Goal: Navigation & Orientation: Find specific page/section

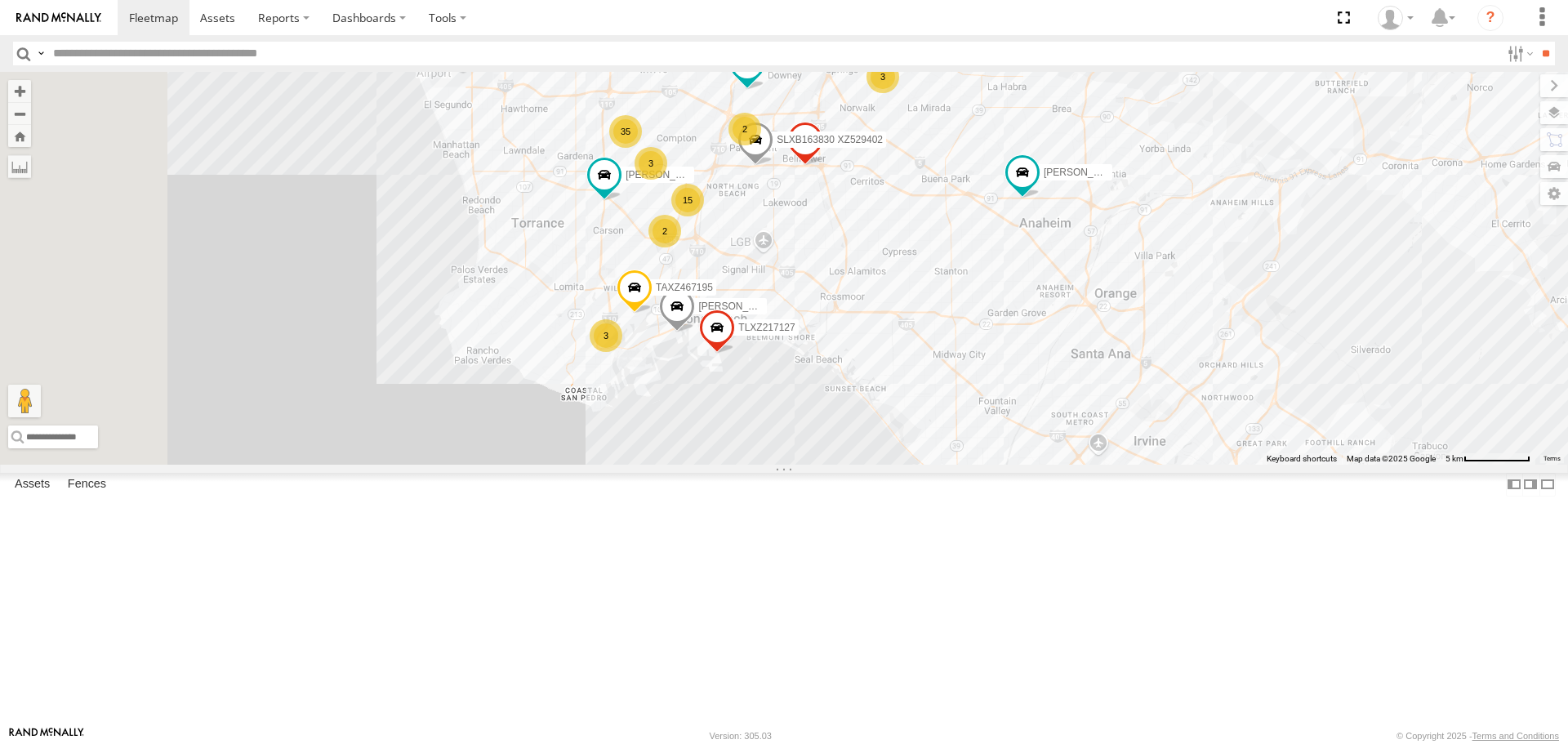
drag, startPoint x: 742, startPoint y: 290, endPoint x: 1105, endPoint y: 433, distance: 390.2
click at [1105, 433] on div "TAXZ467188 DANTE JUSTIN/T-1628 ERNEST/T-1667 DWAYNE/T-1622 2 35 MARCIAL/337202 …" at bounding box center [784, 268] width 1568 height 392
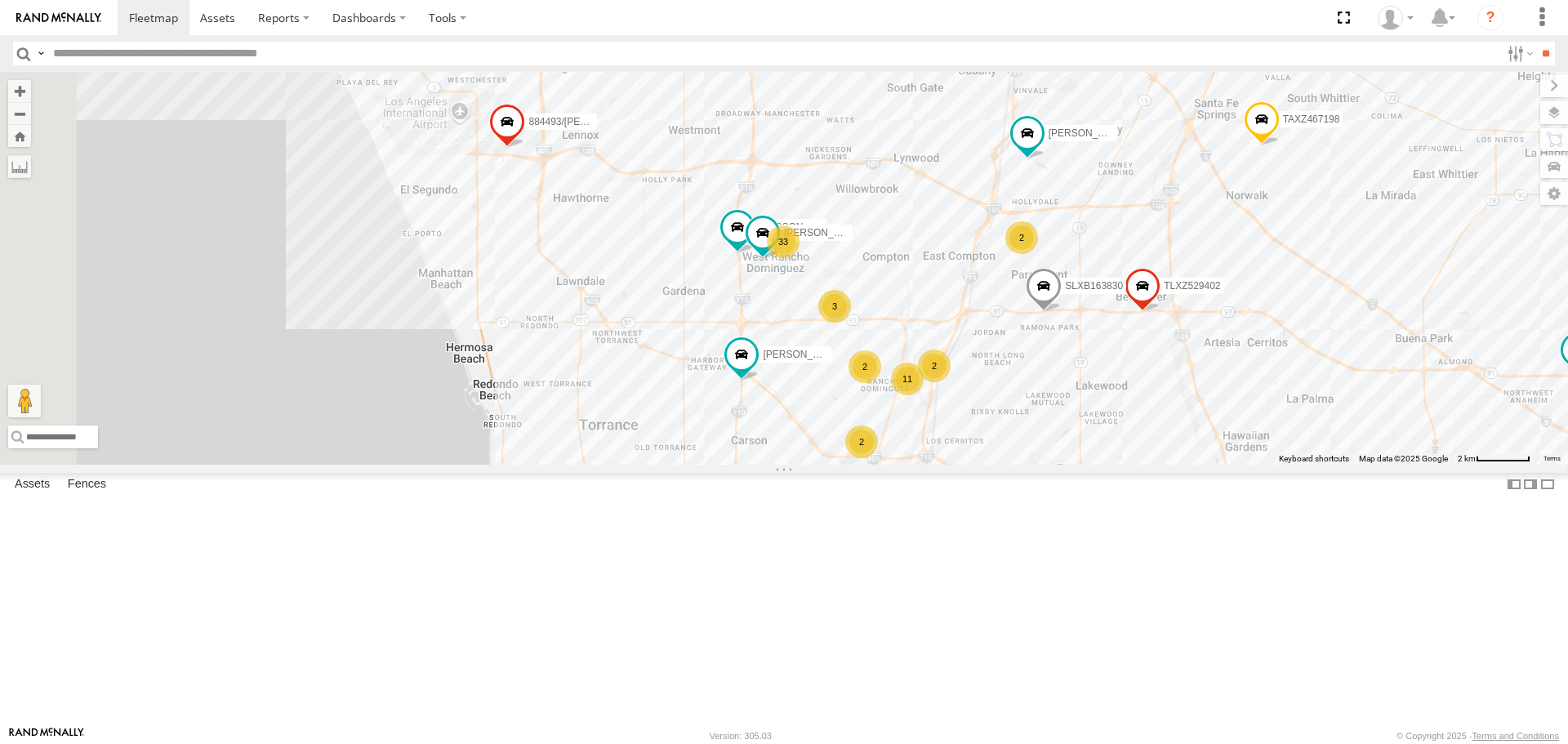
drag, startPoint x: 962, startPoint y: 384, endPoint x: 1162, endPoint y: 543, distance: 255.5
click at [1162, 464] on div "TAXZ467188 DANTE JUSTIN/T-1628 ERNEST/T-1667 DWAYNE/T-1622 MARCIAL/337202 SAM/T…" at bounding box center [784, 268] width 1568 height 392
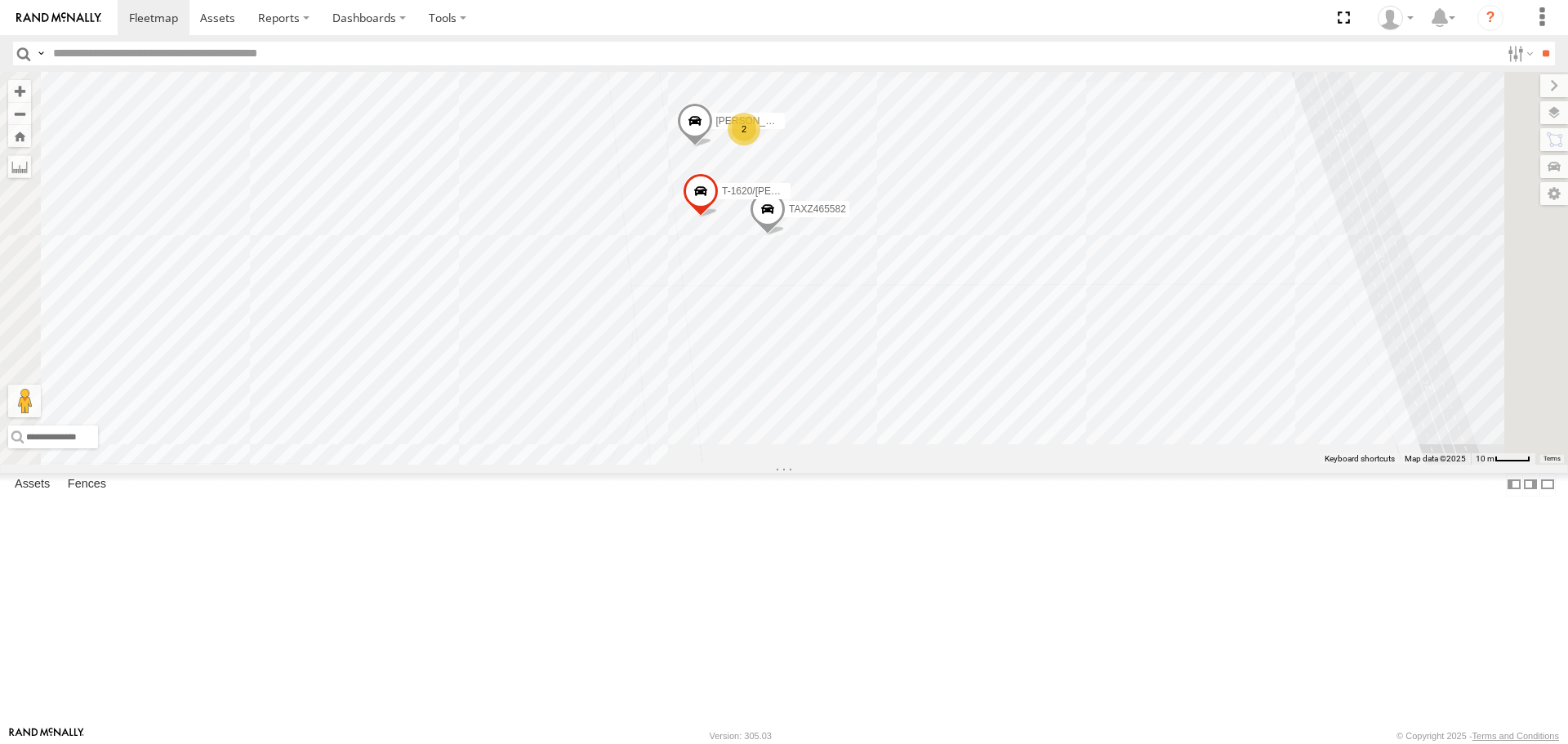
drag, startPoint x: 1132, startPoint y: 303, endPoint x: 1132, endPoint y: 384, distance: 81.0
click at [1132, 384] on div "TAXZ467188 DANTE JUSTIN/T-1628 ERNEST/T-1667 DWAYNE/T-1622 MARCIAL/337202 SAM/T…" at bounding box center [784, 268] width 1568 height 392
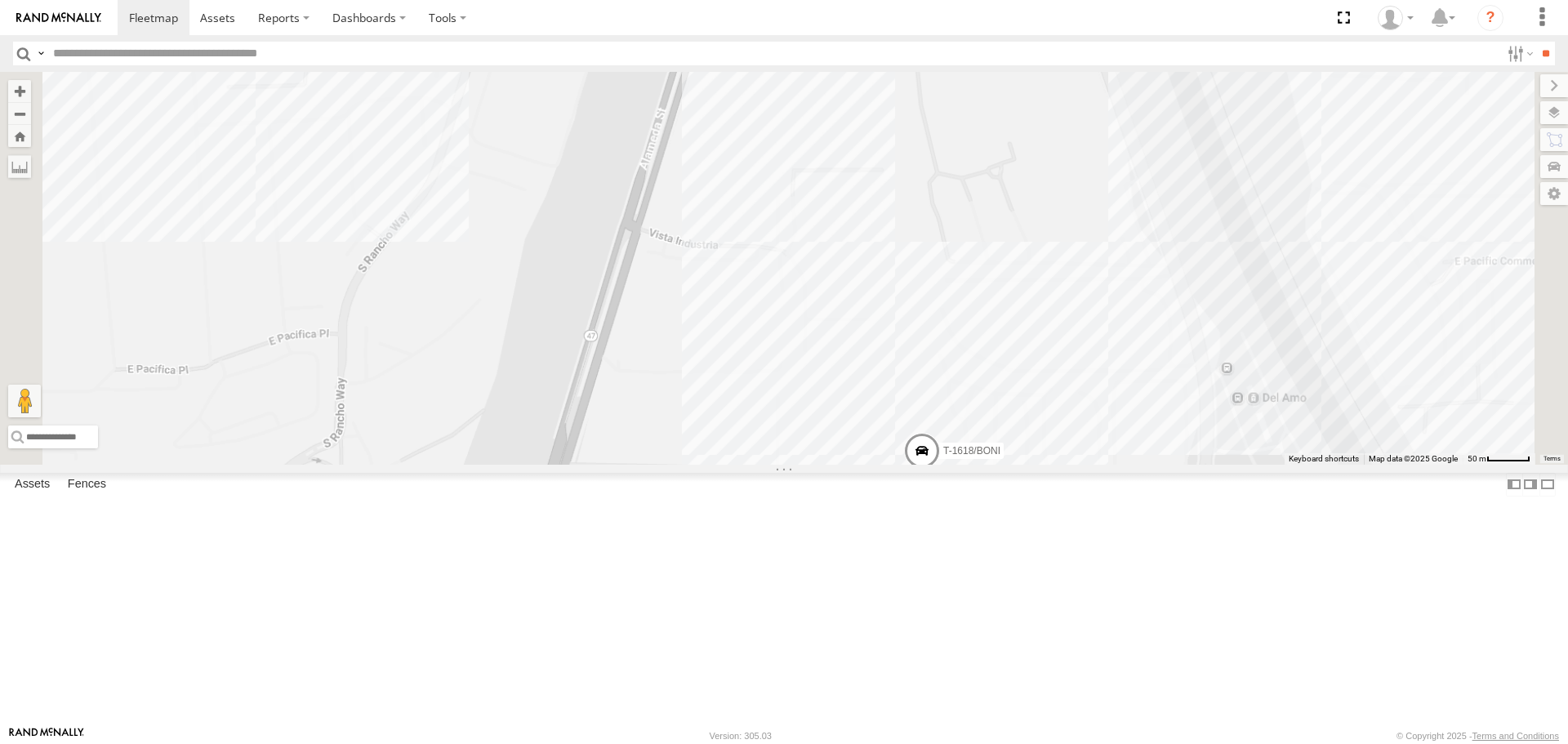
drag, startPoint x: 1123, startPoint y: 631, endPoint x: 1237, endPoint y: 157, distance: 487.5
click at [1232, 163] on div "TAXZ467188 DANTE JUSTIN/T-1628 ERNEST/T-1667 DWAYNE/T-1622 MARCIAL/337202 SAM/T…" at bounding box center [784, 268] width 1568 height 392
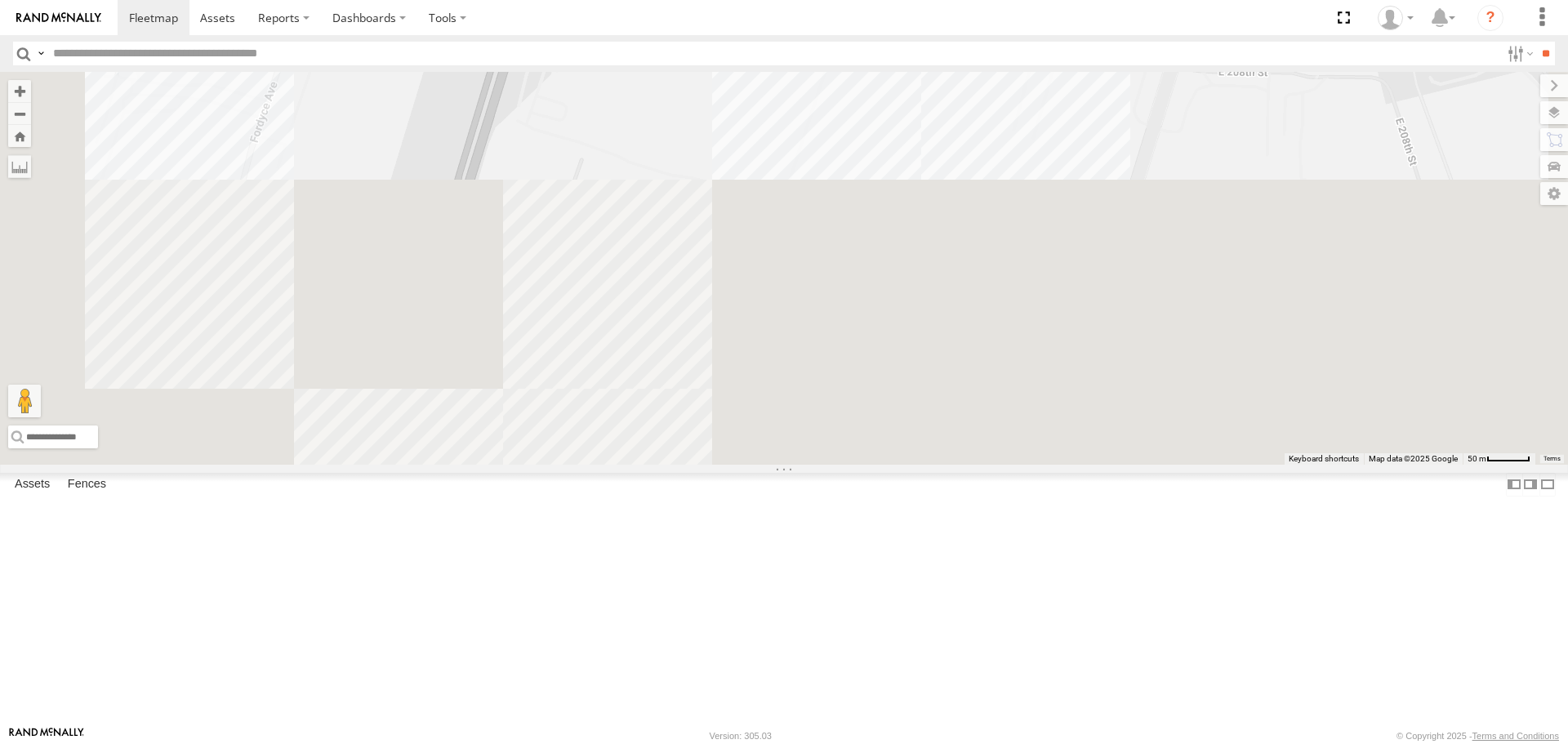
drag, startPoint x: 1148, startPoint y: 356, endPoint x: 1141, endPoint y: 81, distance: 275.1
click at [1171, 0] on html at bounding box center [784, 372] width 1568 height 744
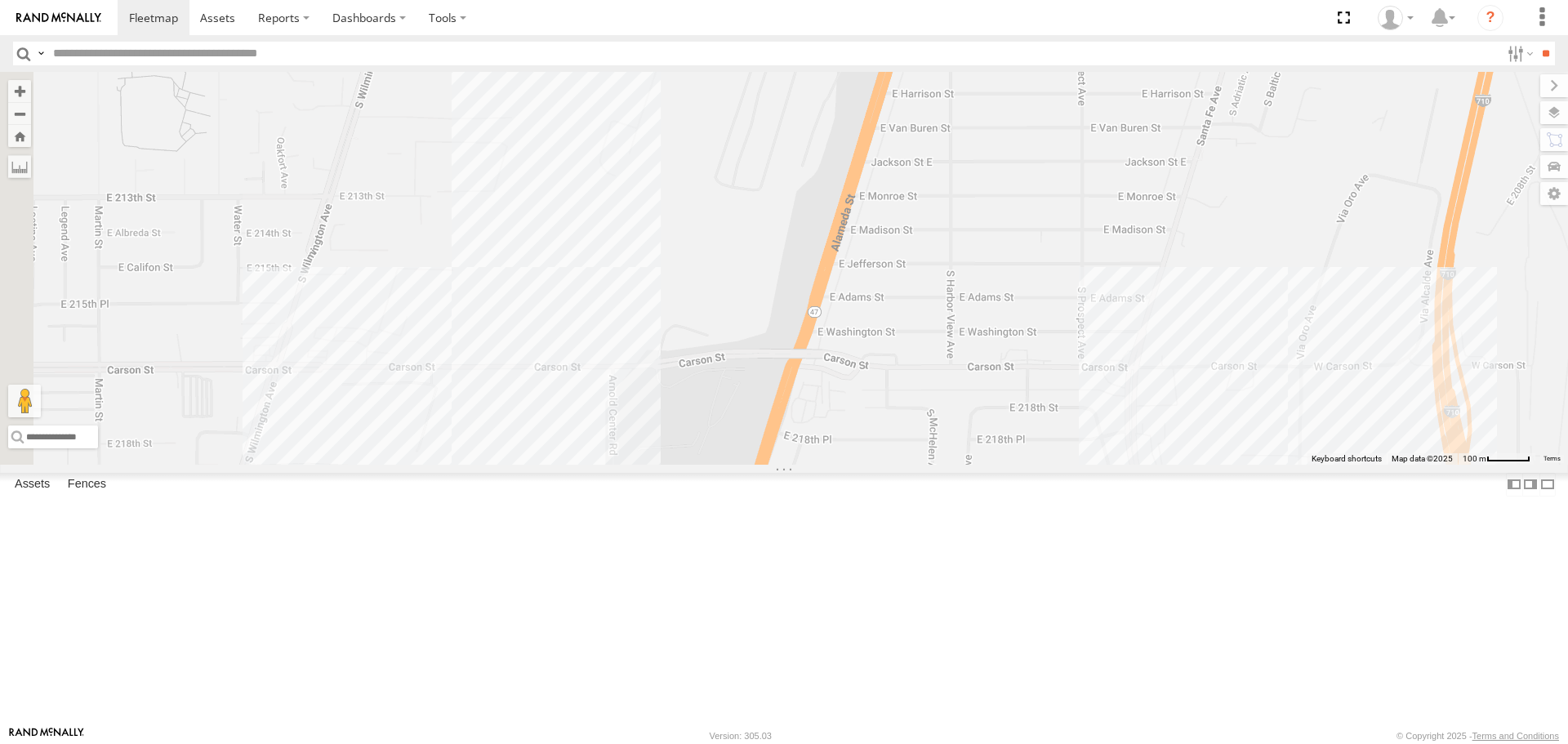
drag, startPoint x: 1018, startPoint y: 508, endPoint x: 1311, endPoint y: 211, distance: 417.2
click at [1311, 211] on div "TAXZ467188 DANTE JUSTIN/T-1628 ERNEST/T-1667 DWAYNE/T-1622 MARCIAL/337202 SAM/T…" at bounding box center [784, 268] width 1568 height 392
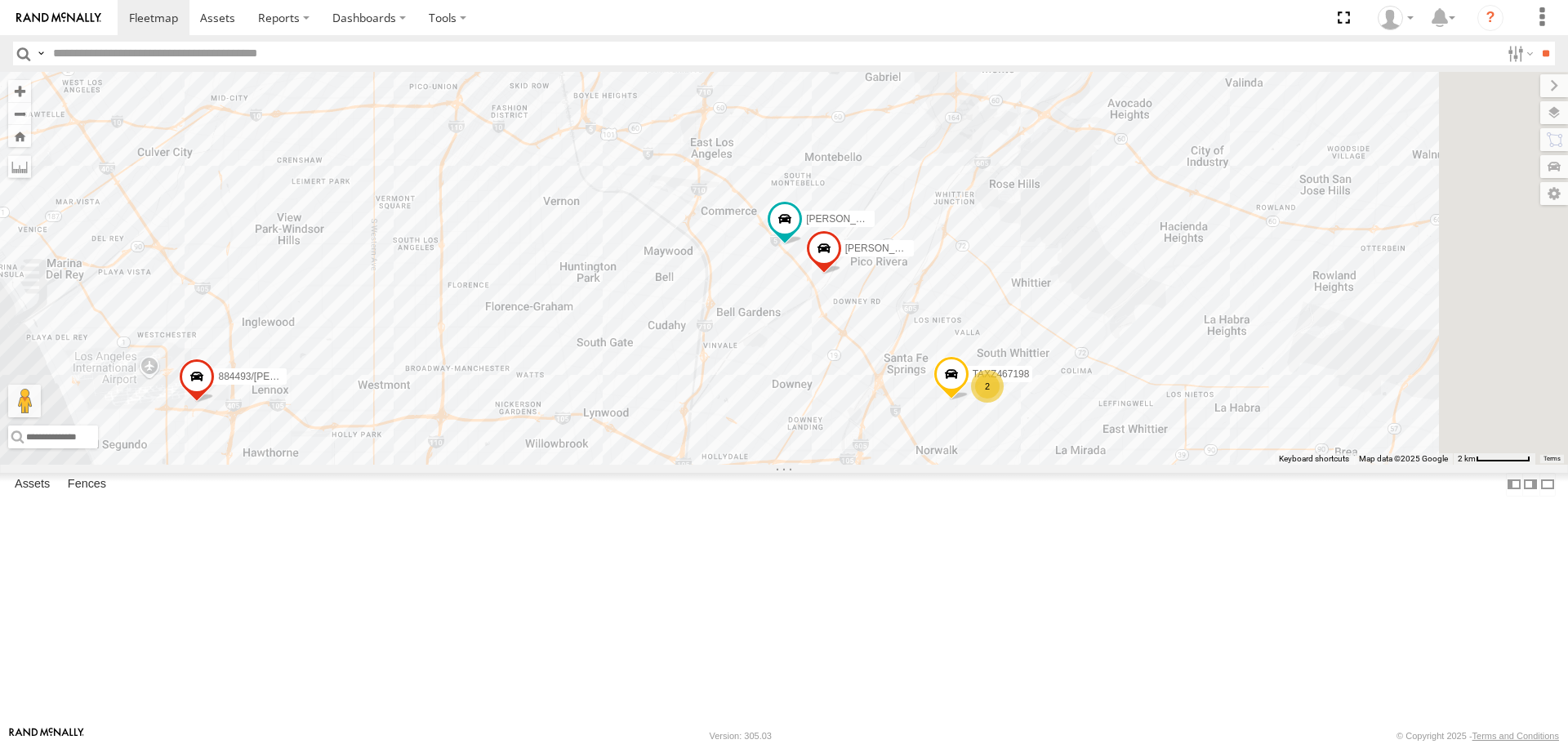
drag, startPoint x: 1209, startPoint y: 483, endPoint x: 1058, endPoint y: 430, distance: 160.0
click at [1058, 430] on div "LEVERN/T-1627 TAXZ467188 884493/RUDYS DANTE JUSTIN/T-1628 TAXZ465578 LARS/27207…" at bounding box center [784, 268] width 1568 height 392
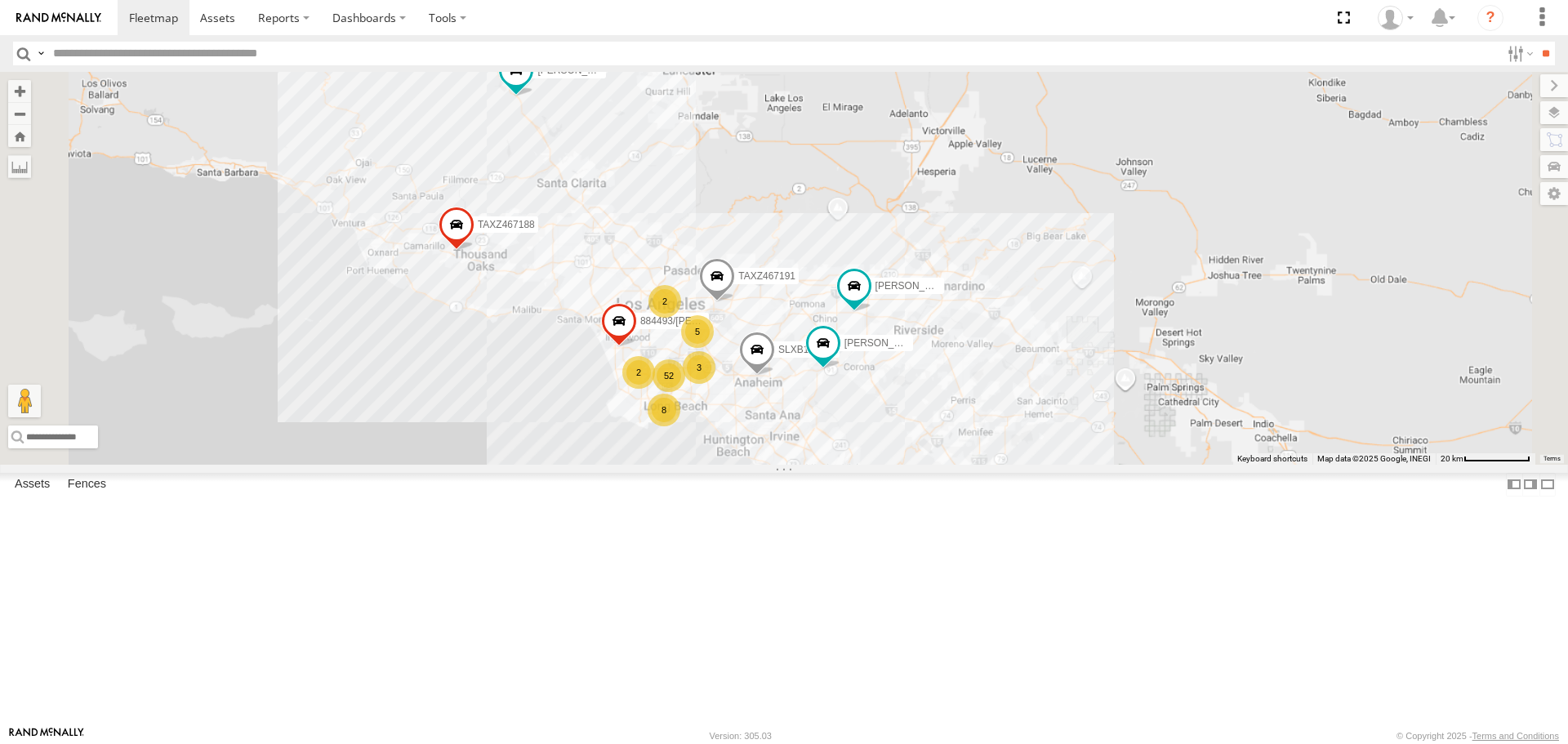
drag, startPoint x: 742, startPoint y: 260, endPoint x: 931, endPoint y: 479, distance: 289.3
click at [931, 464] on div "52 8 5 TAXZ467188 884493/RUDYS DANTE 3 ERNEST/T-1667 DWAYNE/T-1622 TAXZ467191 S…" at bounding box center [784, 268] width 1568 height 392
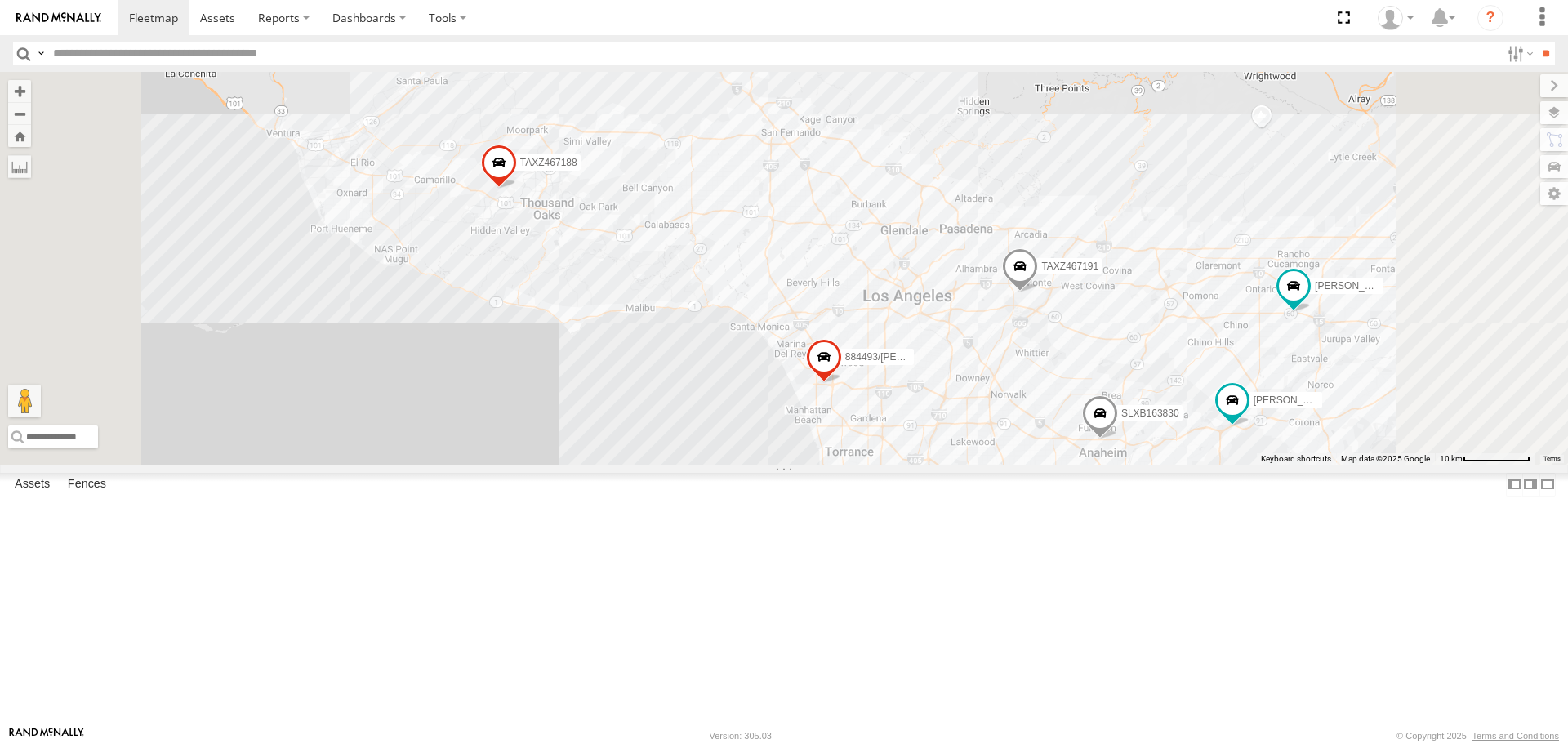
drag, startPoint x: 907, startPoint y: 338, endPoint x: 889, endPoint y: 298, distance: 43.9
click at [889, 298] on div "TAXZ467188 884493/RUDYS DANTE ERNEST/T-1667 DWAYNE/T-1622 TAXZ467191 SLXB163830…" at bounding box center [784, 268] width 1568 height 392
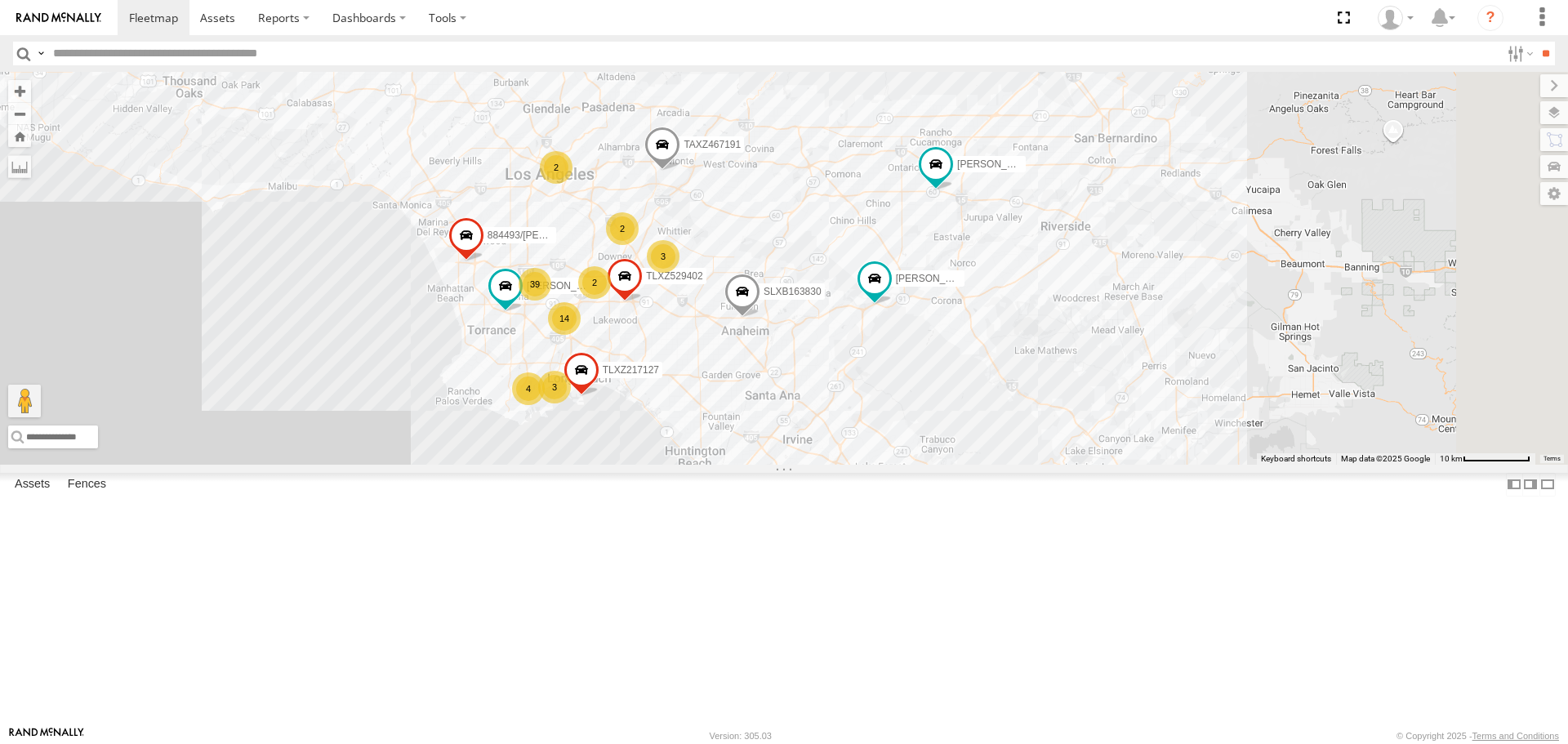
drag, startPoint x: 1371, startPoint y: 575, endPoint x: 887, endPoint y: 341, distance: 537.6
click at [887, 341] on div "TAXZ467188 884493/RUDYS DANTE ERNEST/T-1667 DWAYNE/T-1622 TAXZ467191 SLXB163830…" at bounding box center [784, 268] width 1568 height 392
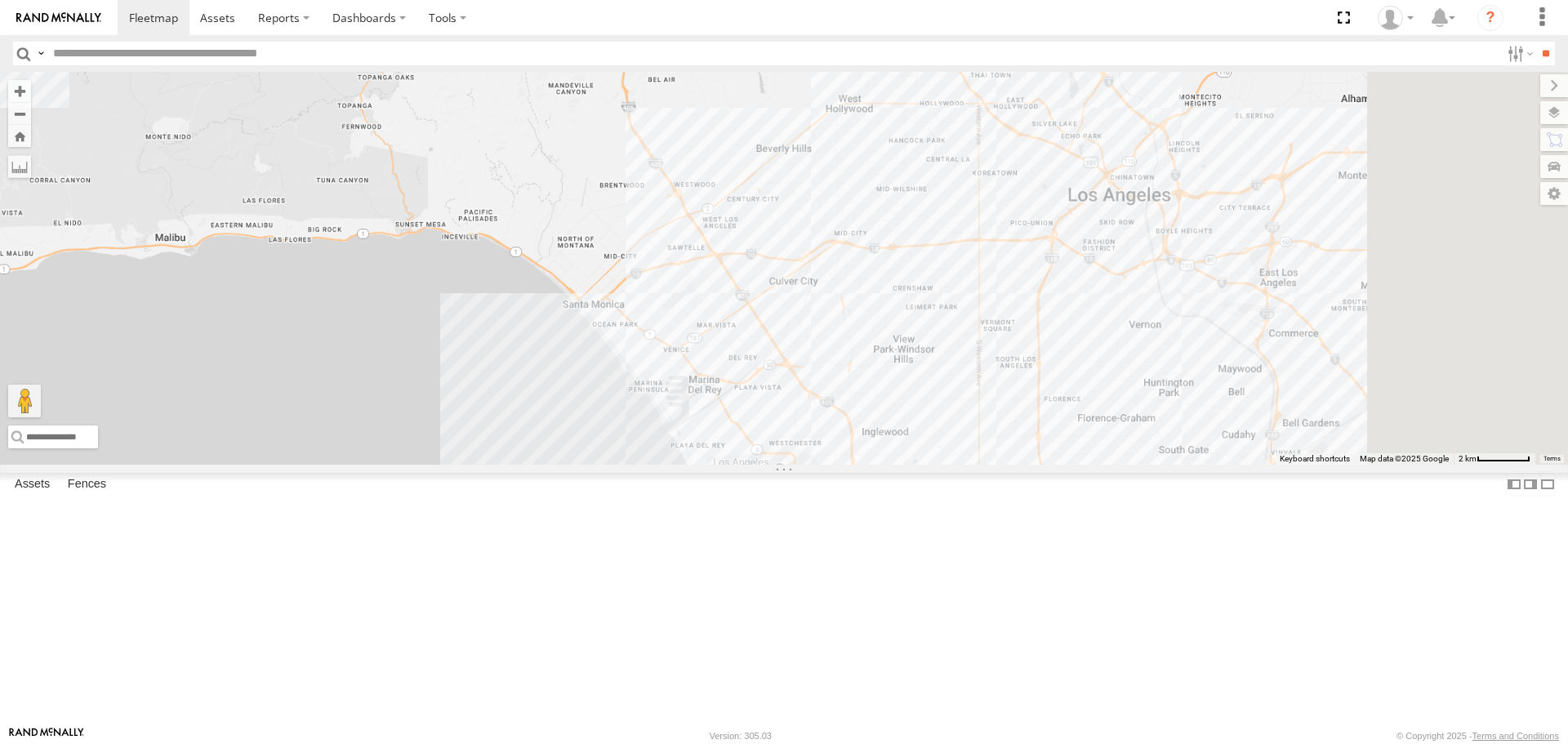
drag, startPoint x: 1265, startPoint y: 498, endPoint x: 354, endPoint y: 208, distance: 956.0
click at [354, 208] on main "← Move left → Move right ↑ Move up ↓ Move down + Zoom in - Zoom out Home Jump l…" at bounding box center [784, 399] width 1568 height 655
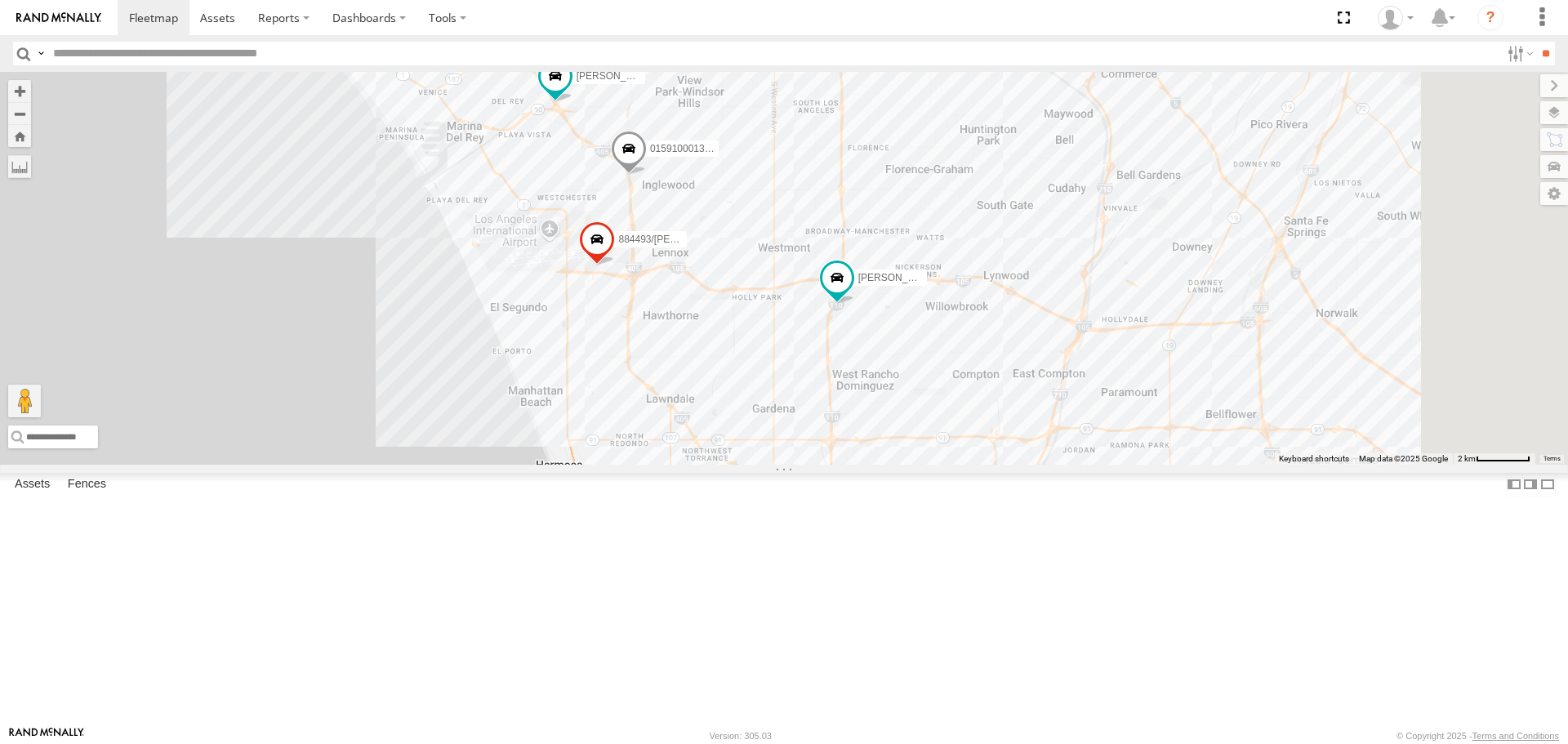
drag, startPoint x: 945, startPoint y: 507, endPoint x: 713, endPoint y: 236, distance: 356.7
click at [713, 236] on div "TAXZ467188 JUSTIN/T-1628 T-1678/ LUIS ERNEST/T-1667 DWAYNE/T-1622 884493/RUDYS …" at bounding box center [784, 268] width 1568 height 392
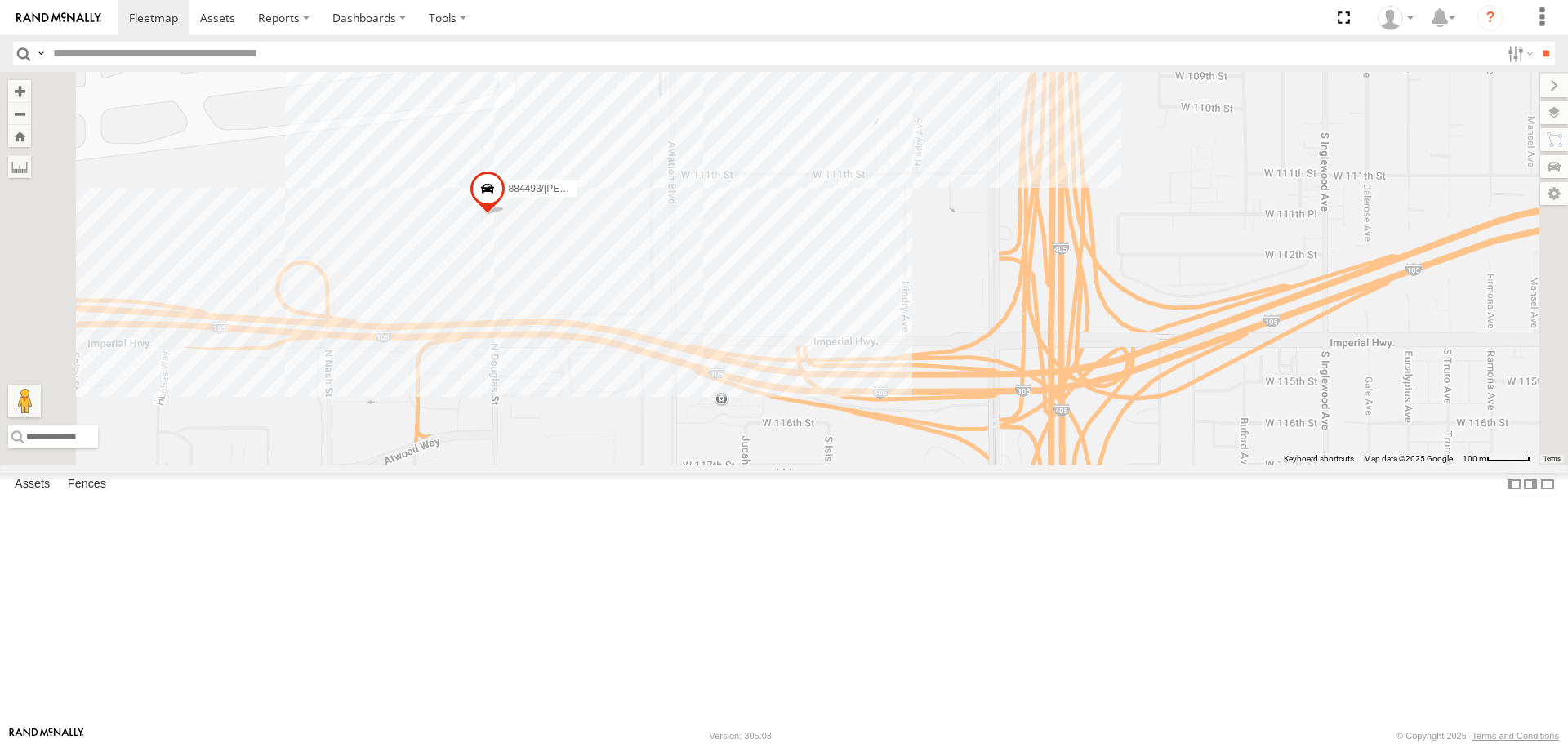
click at [701, 360] on div "TAXZ467188 JUSTIN/T-1628 T-1678/ LUIS ERNEST/T-1667 DWAYNE/T-1622 884493/RUDYS …" at bounding box center [784, 268] width 1568 height 392
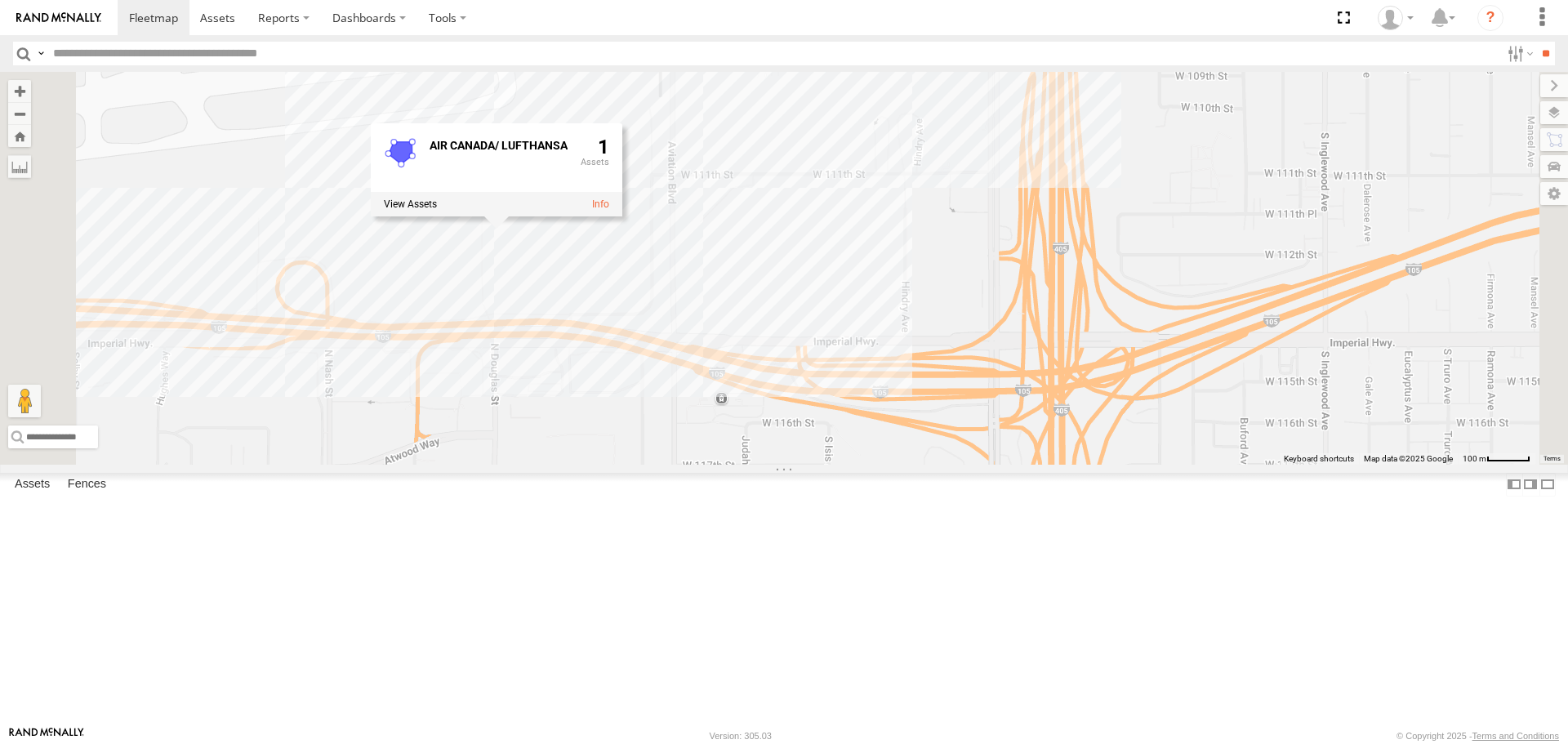
click at [659, 378] on div "TAXZ467188 JUSTIN/T-1628 T-1678/ LUIS ERNEST/T-1667 DWAYNE/T-1622 884493/RUDYS …" at bounding box center [784, 268] width 1568 height 392
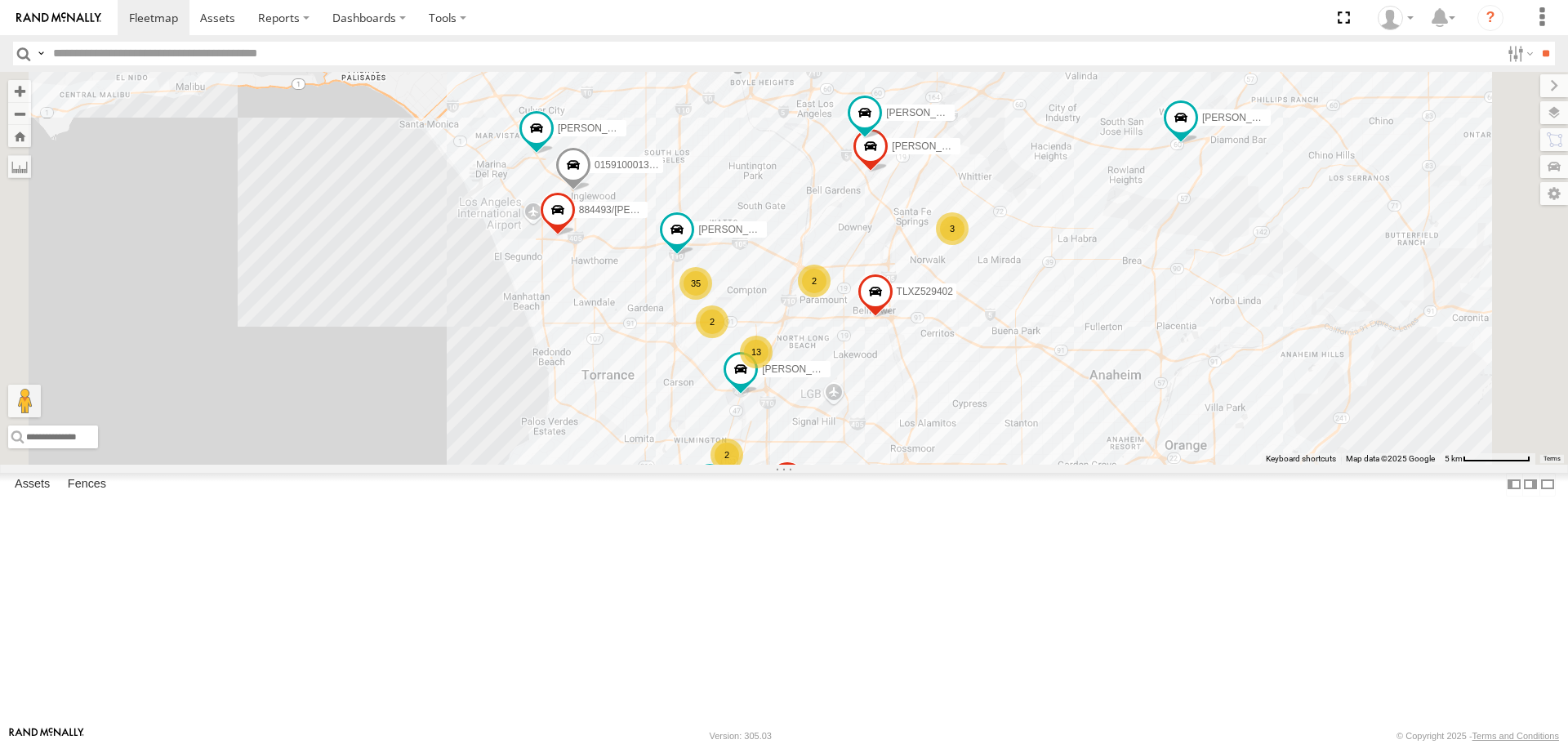
click at [1085, 464] on div "TAXZ467188 JUSTIN/T-1628 T-1678/ LUIS ERNEST/T-1667 DWAYNE/T-1622 884493/RUDYS …" at bounding box center [784, 268] width 1568 height 392
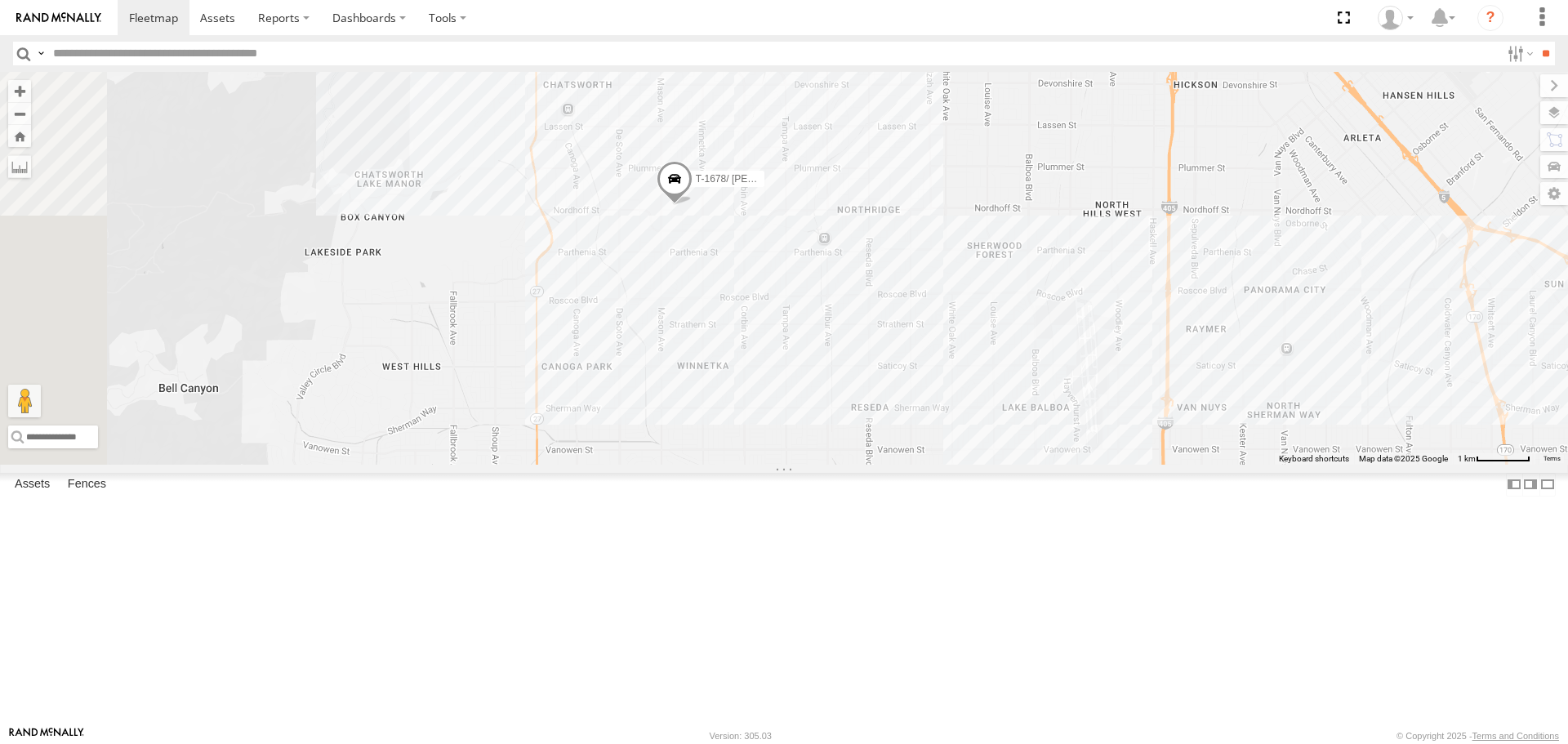
drag, startPoint x: 45, startPoint y: 16, endPoint x: 53, endPoint y: 25, distance: 12.0
click at [45, 16] on img at bounding box center [59, 18] width 85 height 12
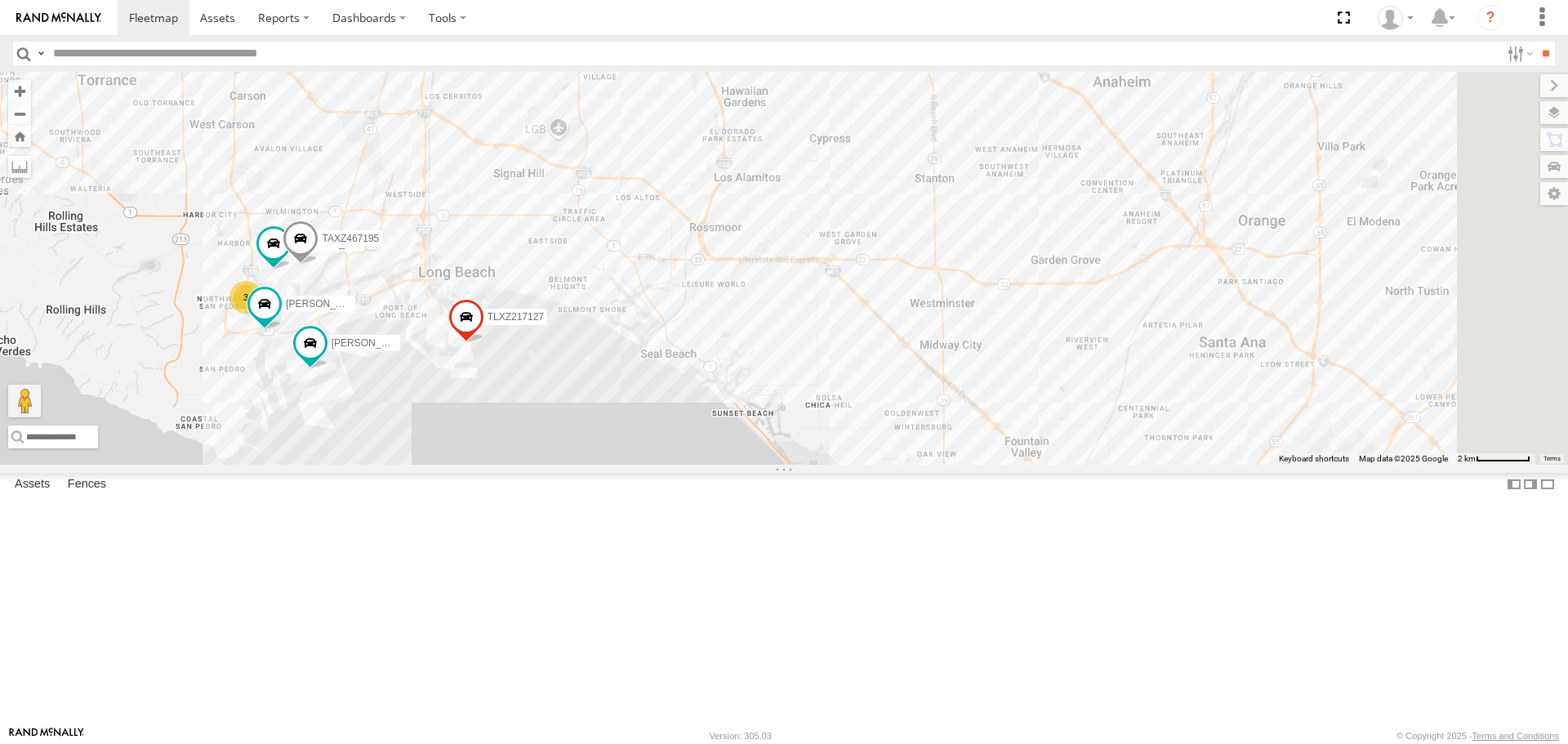
drag, startPoint x: 1274, startPoint y: 553, endPoint x: 835, endPoint y: 321, distance: 496.5
click at [835, 322] on div "TAXZ467188 DANTE JUSTIN/T-1628 T-1678/ LUIS DWAYNE/T-1622 SLXB163830 LARS/T-162…" at bounding box center [784, 268] width 1568 height 392
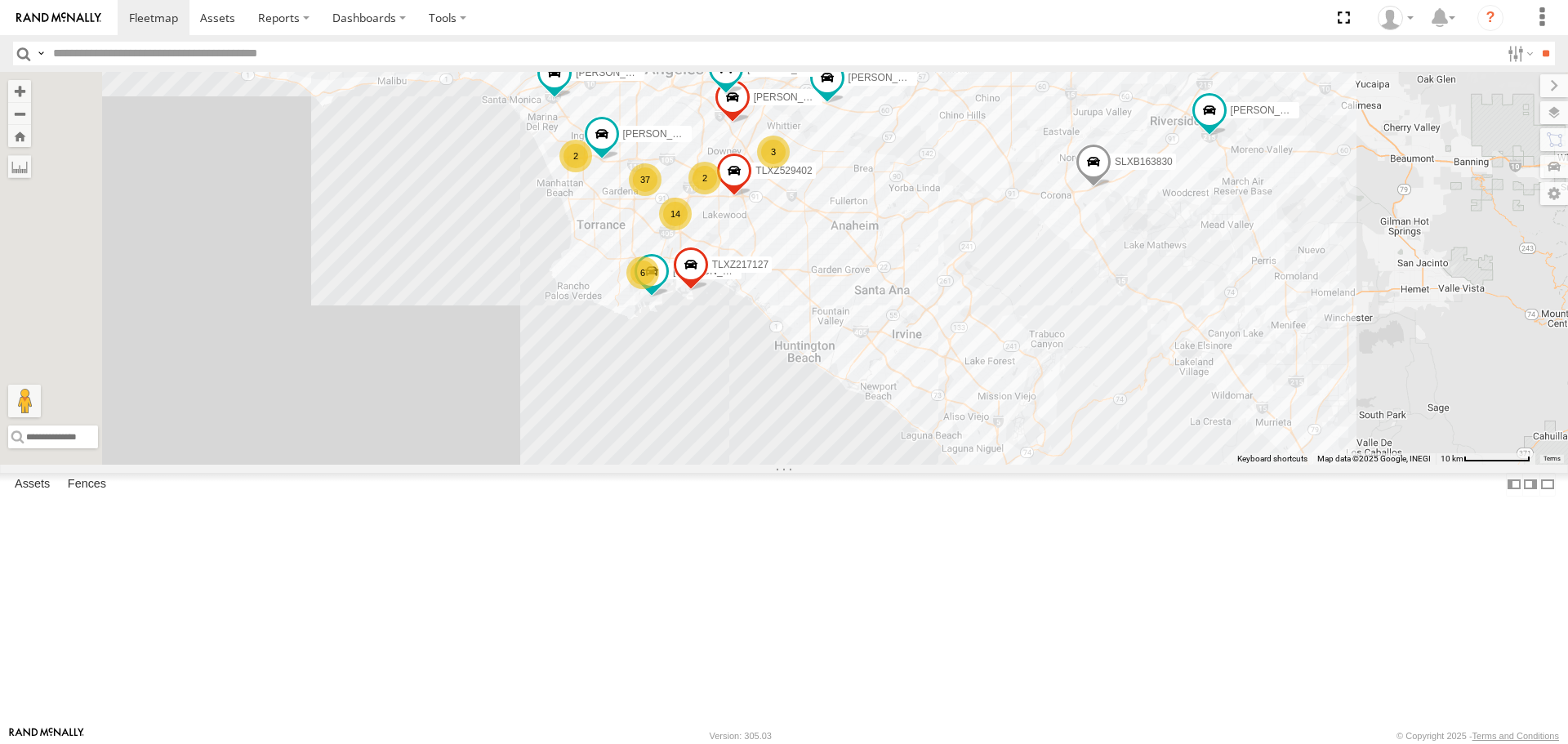
drag, startPoint x: 1040, startPoint y: 431, endPoint x: 1149, endPoint y: 485, distance: 121.6
click at [1167, 464] on div "TAXZ467188 DANTE JUSTIN/T-1628 T-1678/ LUIS DWAYNE/T-1622 SLXB163830 LARS/T-162…" at bounding box center [784, 268] width 1568 height 392
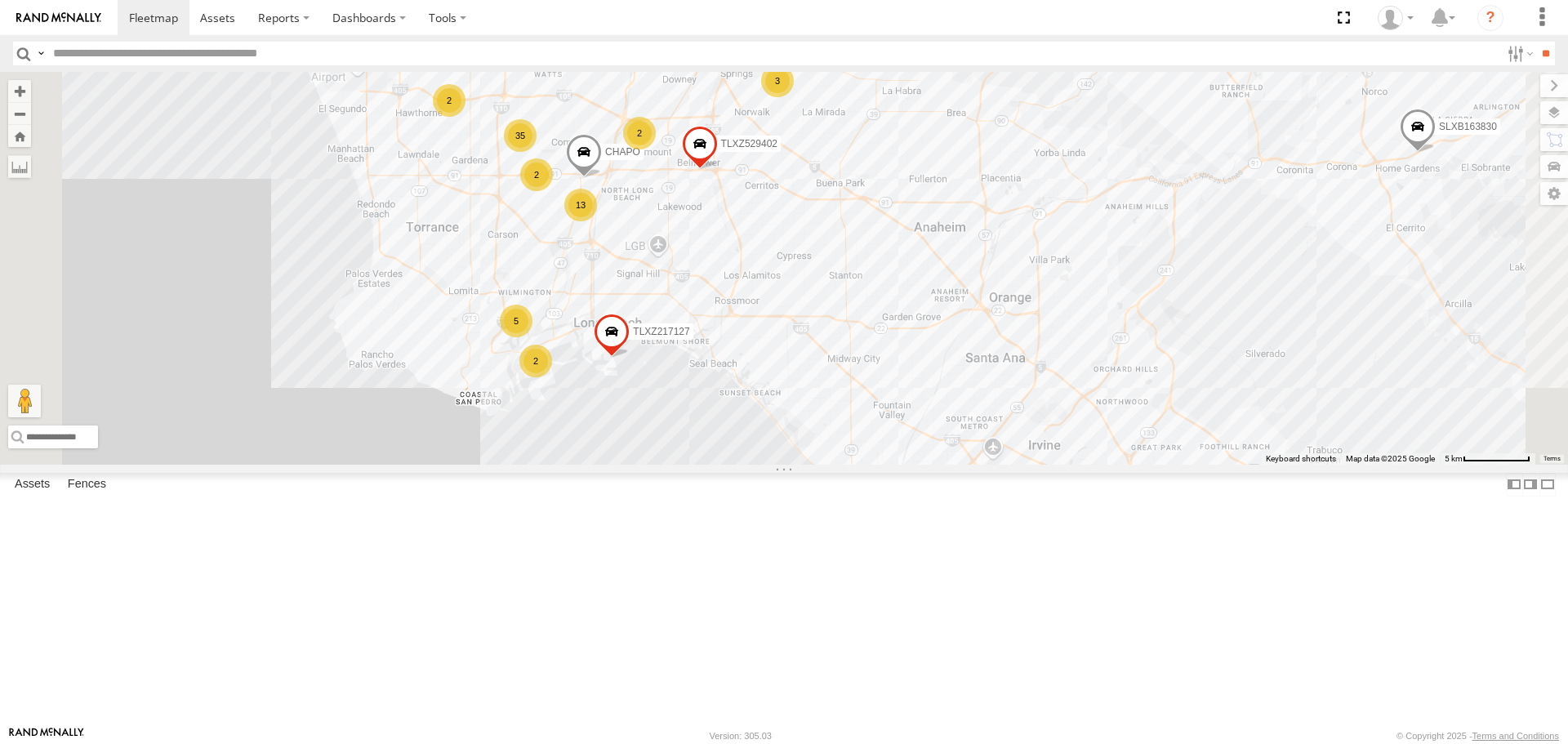
click at [341, 55] on input "text" at bounding box center [773, 53] width 1454 height 24
type input "*"
type input "***"
click at [1537, 41] on input "**" at bounding box center [1546, 53] width 19 height 24
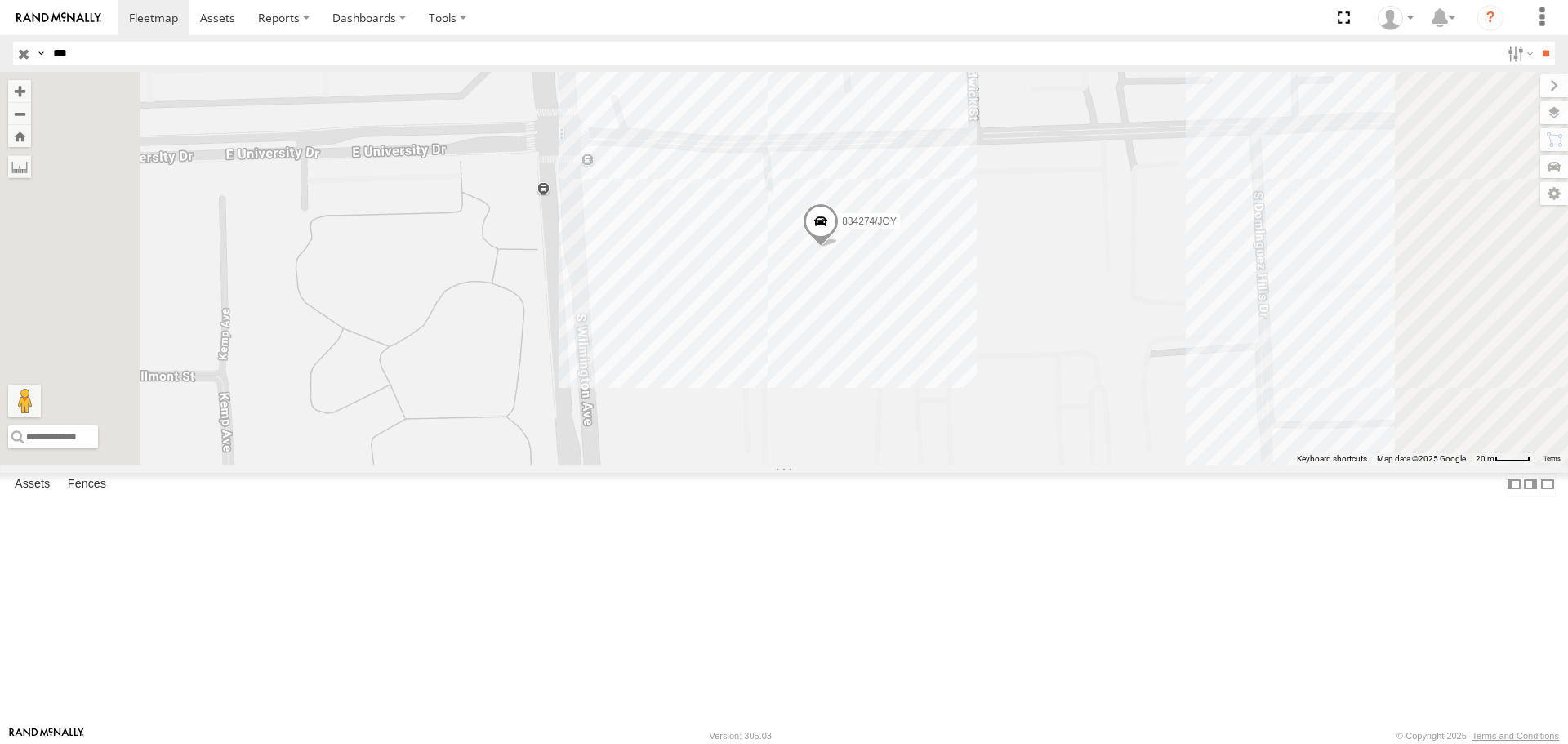
click at [994, 406] on div "834274/JOY" at bounding box center [784, 268] width 1568 height 392
click at [990, 464] on div "834274/JOY RYDER 2" at bounding box center [784, 268] width 1568 height 392
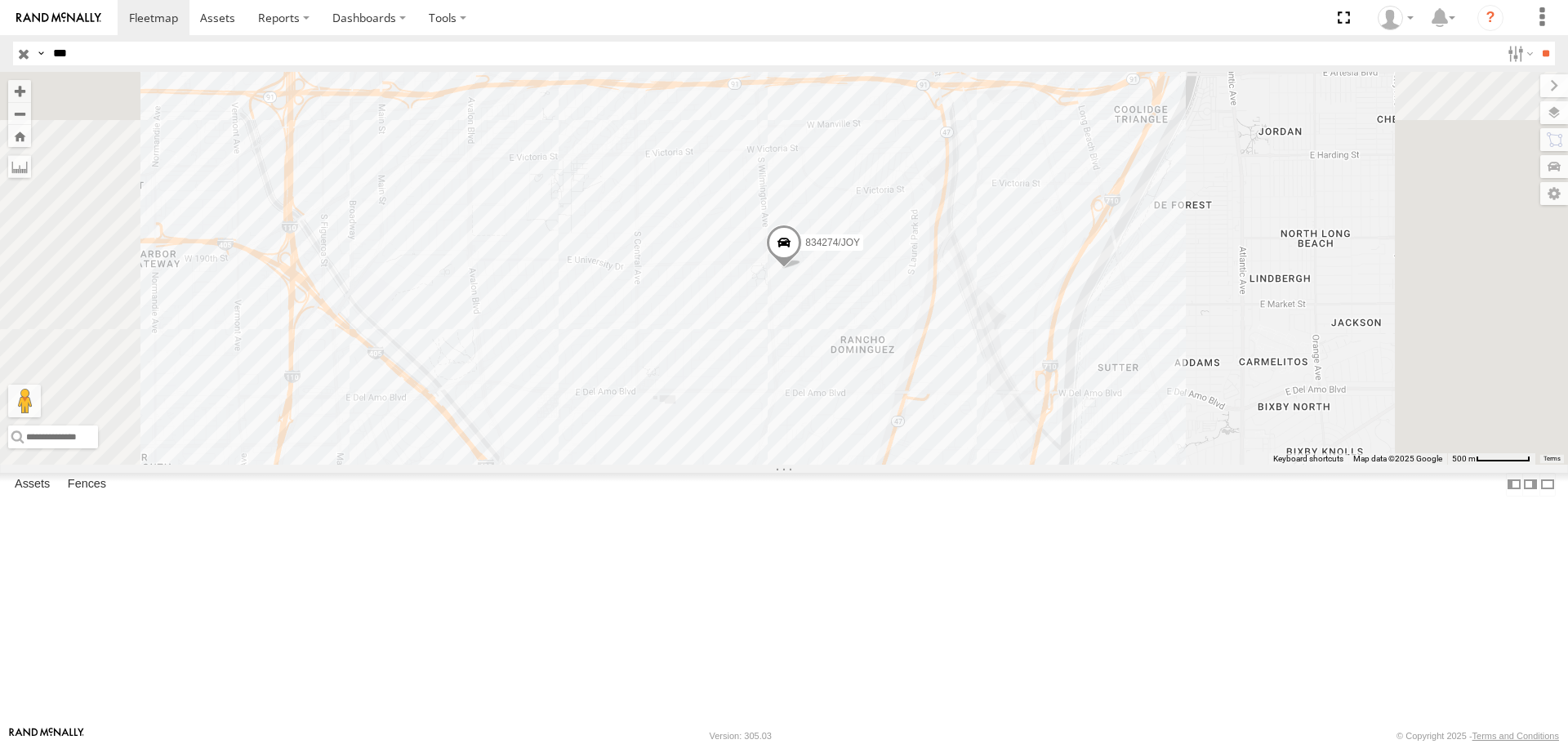
click at [26, 57] on input "button" at bounding box center [24, 53] width 21 height 24
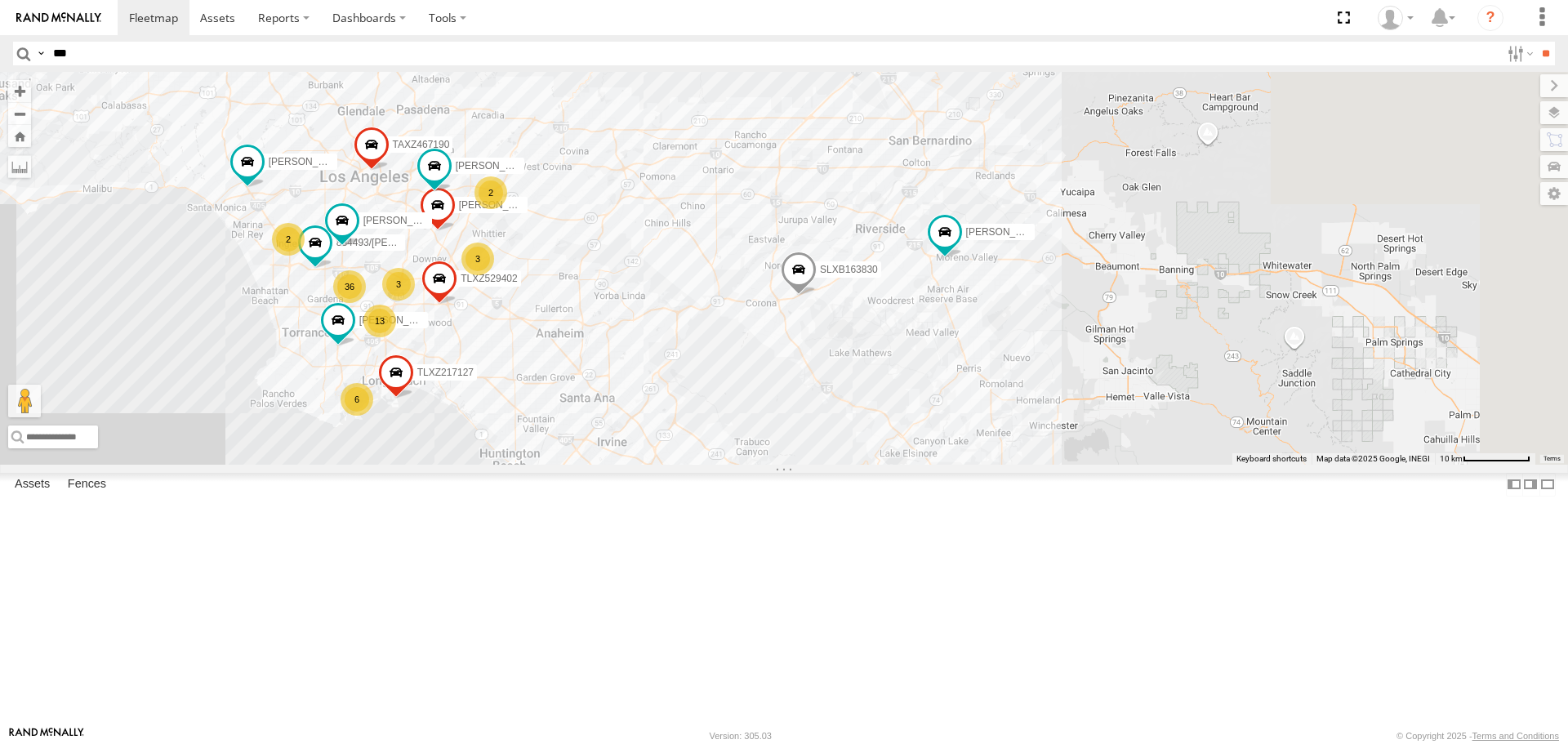
drag, startPoint x: 1282, startPoint y: 503, endPoint x: 796, endPoint y: 298, distance: 527.5
click at [796, 298] on div "TAXZ467188 DANTE JUSTIN/T-1628 T-1678/ LUIS TAXZ465578 DWAYNE/T-1622 SLXB163830…" at bounding box center [784, 268] width 1568 height 392
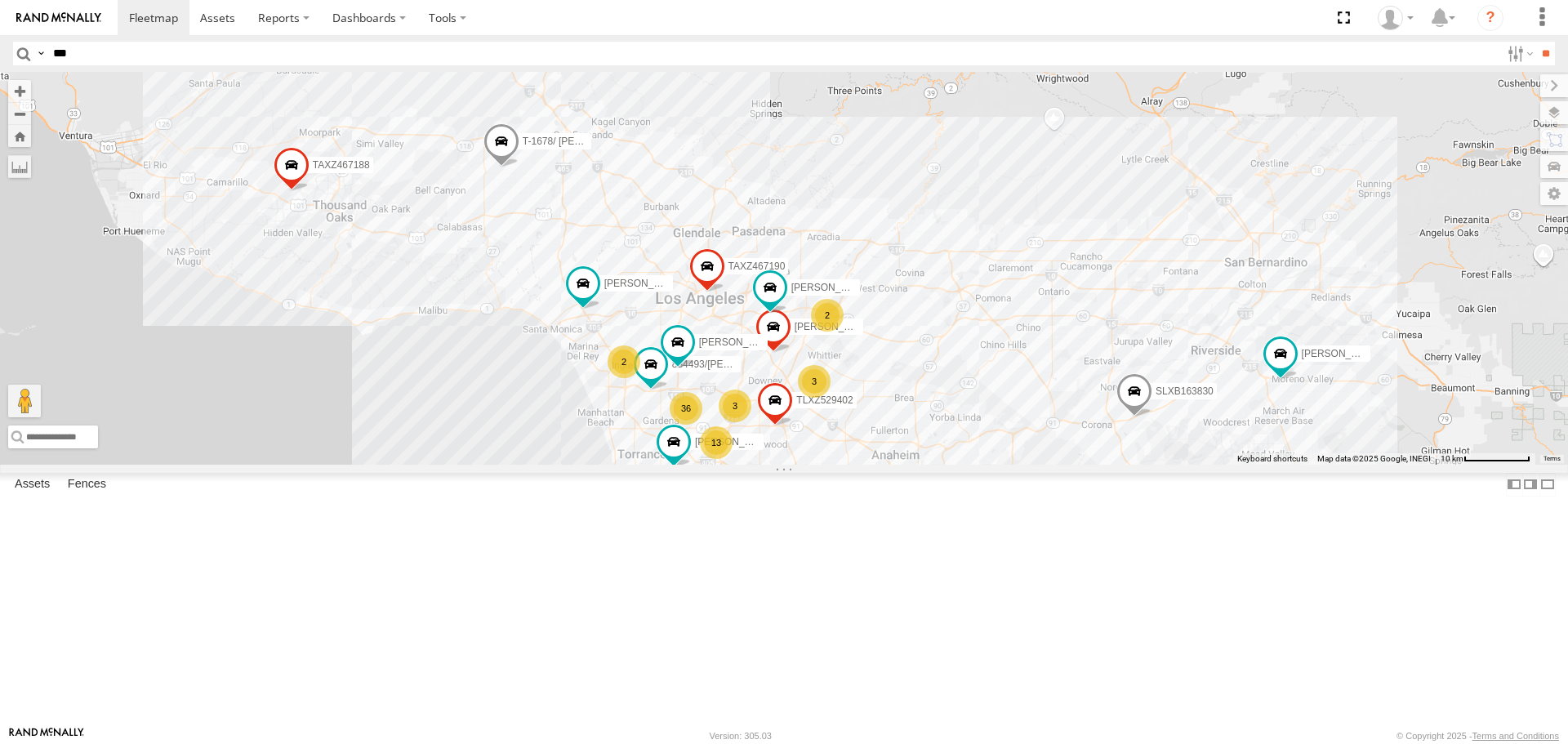
drag, startPoint x: 1081, startPoint y: 497, endPoint x: 1411, endPoint y: 613, distance: 349.8
click at [1411, 464] on div "TAXZ467188 DANTE JUSTIN/T-1628 T-1678/ LUIS TAXZ465578 DWAYNE/T-1622 SLXB163830…" at bounding box center [784, 268] width 1568 height 392
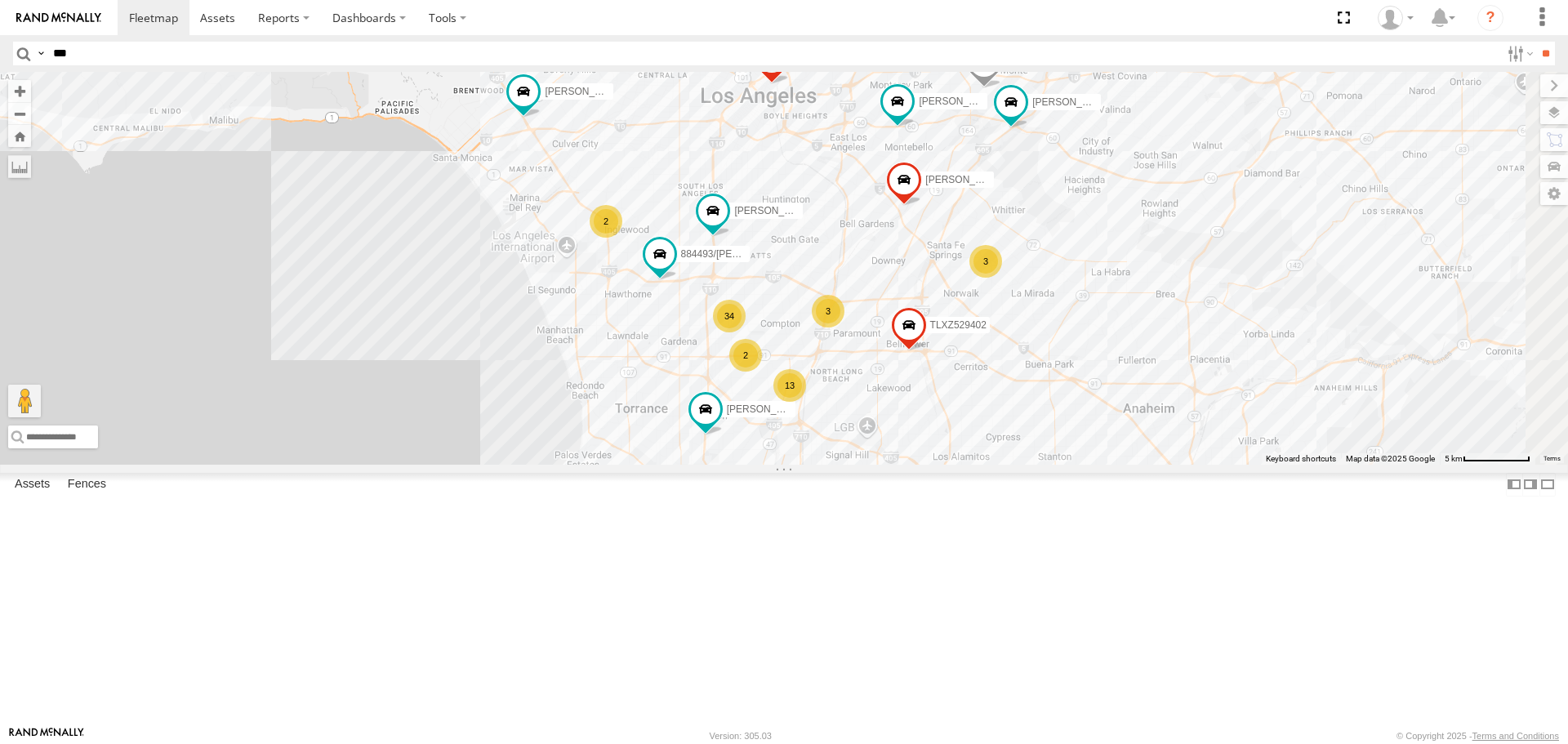
drag, startPoint x: 753, startPoint y: 262, endPoint x: 779, endPoint y: 52, distance: 211.6
click at [779, 52] on body at bounding box center [784, 372] width 1568 height 744
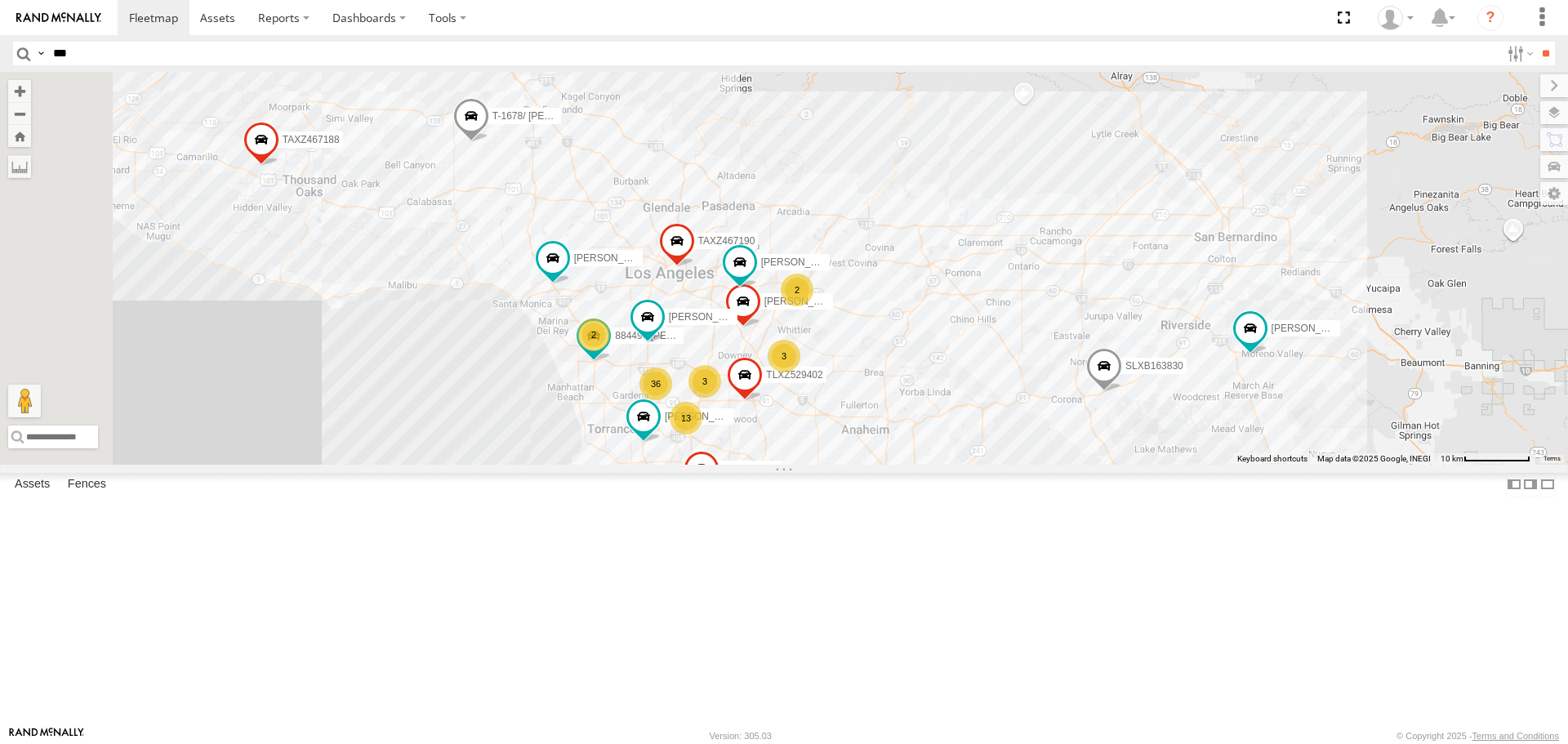
drag, startPoint x: 1183, startPoint y: 449, endPoint x: 1188, endPoint y: 592, distance: 143.1
click at [1188, 464] on div "TAXZ467188 DANTE JUSTIN/T-1628 T-1678/ LUIS TAXZ465578 DWAYNE/T-1622 SLXB163830…" at bounding box center [784, 268] width 1568 height 392
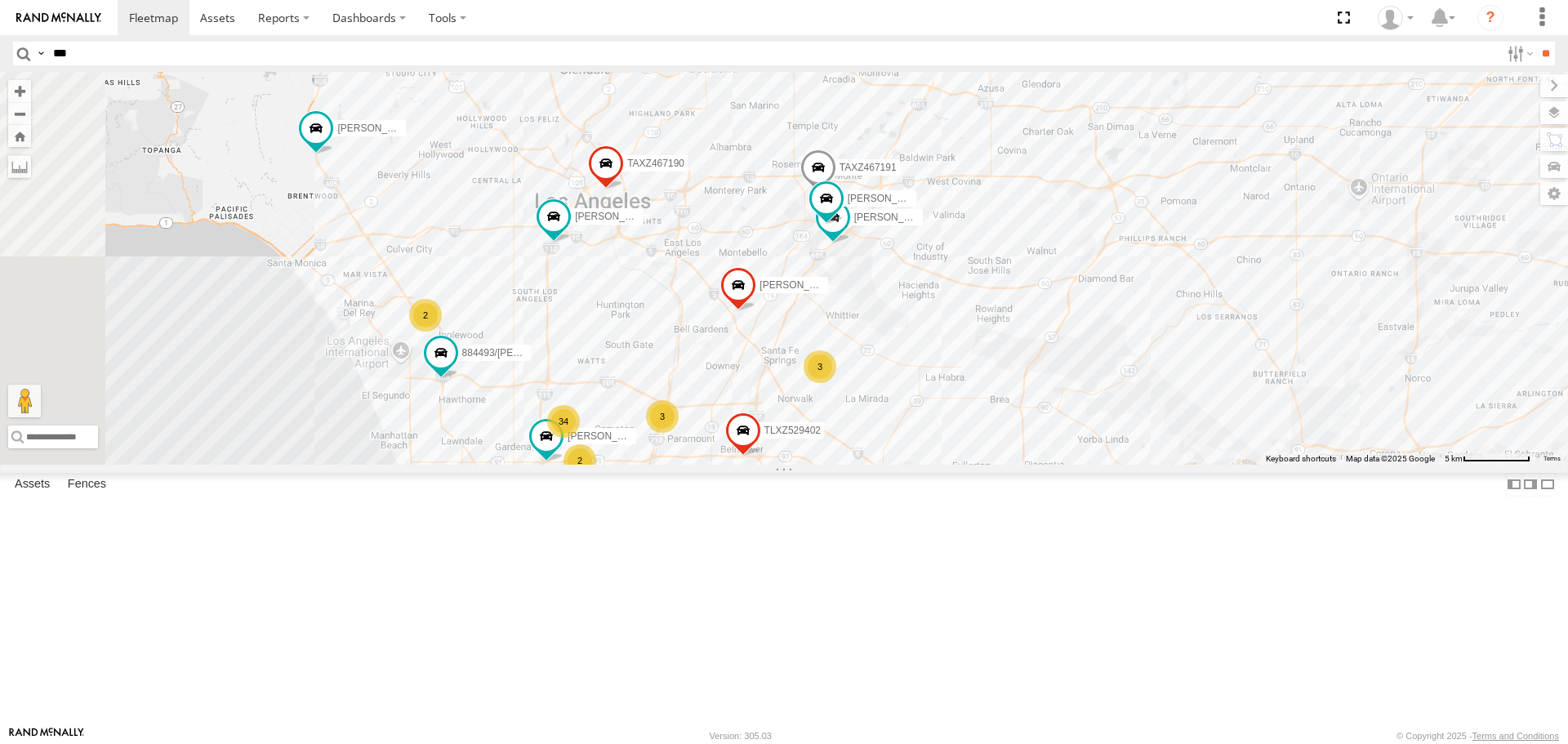
click at [968, 464] on div "MARCIAL/337202 LARS/T-1623 884493/RUDYS GILDER TLXZ529402 FRANKLIN T-1632 ERNES…" at bounding box center [784, 268] width 1568 height 392
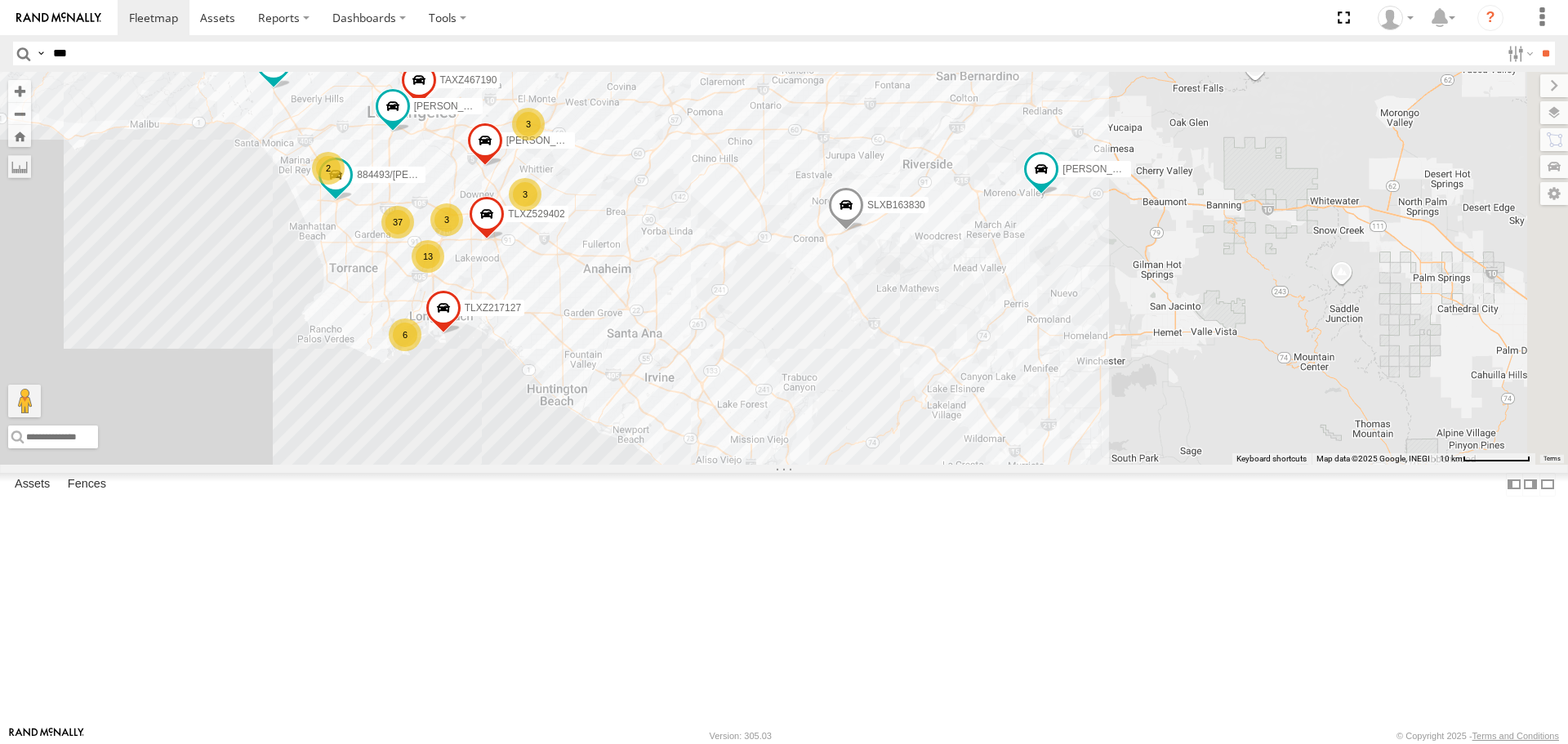
drag, startPoint x: 1099, startPoint y: 533, endPoint x: 760, endPoint y: 386, distance: 369.5
click at [760, 386] on div "LARS/T-1623 884493/RUDYS T-1678/ LUIS TLXZ529402 FRANKLIN T-1632 TAXZ467190 ARM…" at bounding box center [784, 268] width 1568 height 392
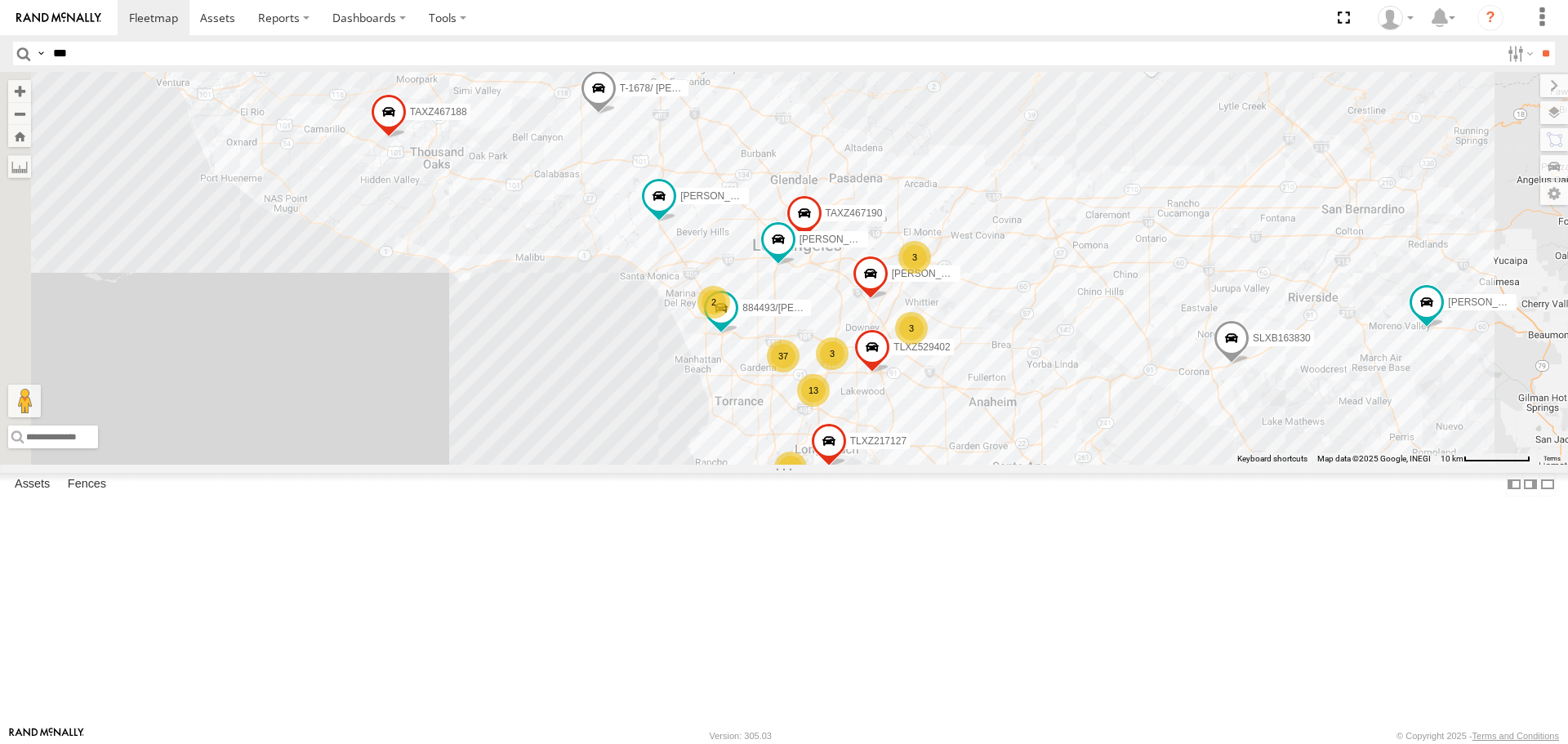
drag, startPoint x: 1062, startPoint y: 575, endPoint x: 1447, endPoint y: 703, distance: 405.7
click at [1447, 464] on div "LARS/T-1623 884493/RUDYS T-1678/ LUIS TLXZ529402 FRANKLIN T-1632 TAXZ467190 ARM…" at bounding box center [784, 268] width 1568 height 392
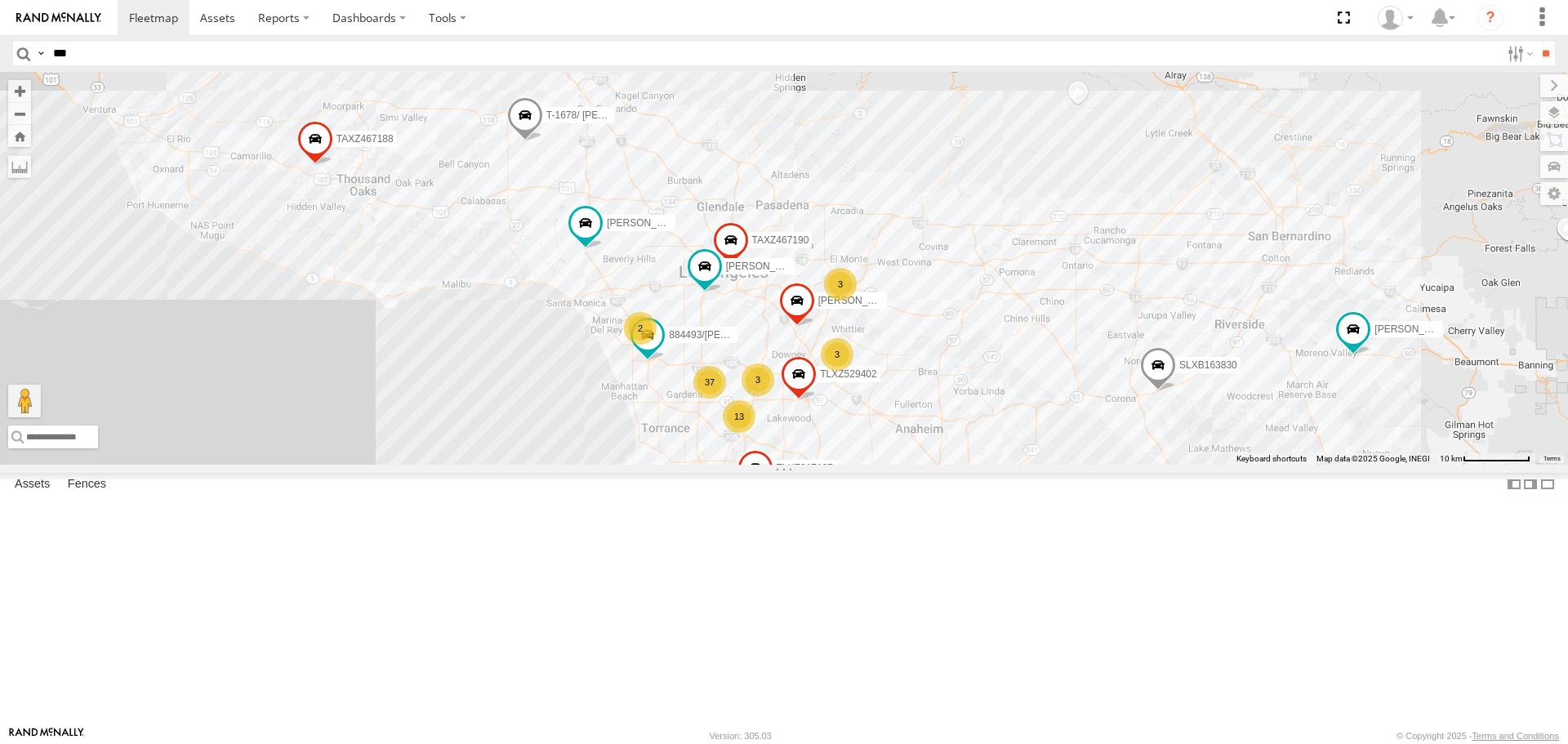
drag, startPoint x: 983, startPoint y: 499, endPoint x: 940, endPoint y: 508, distance: 43.9
click at [774, 396] on div "3" at bounding box center [758, 380] width 33 height 33
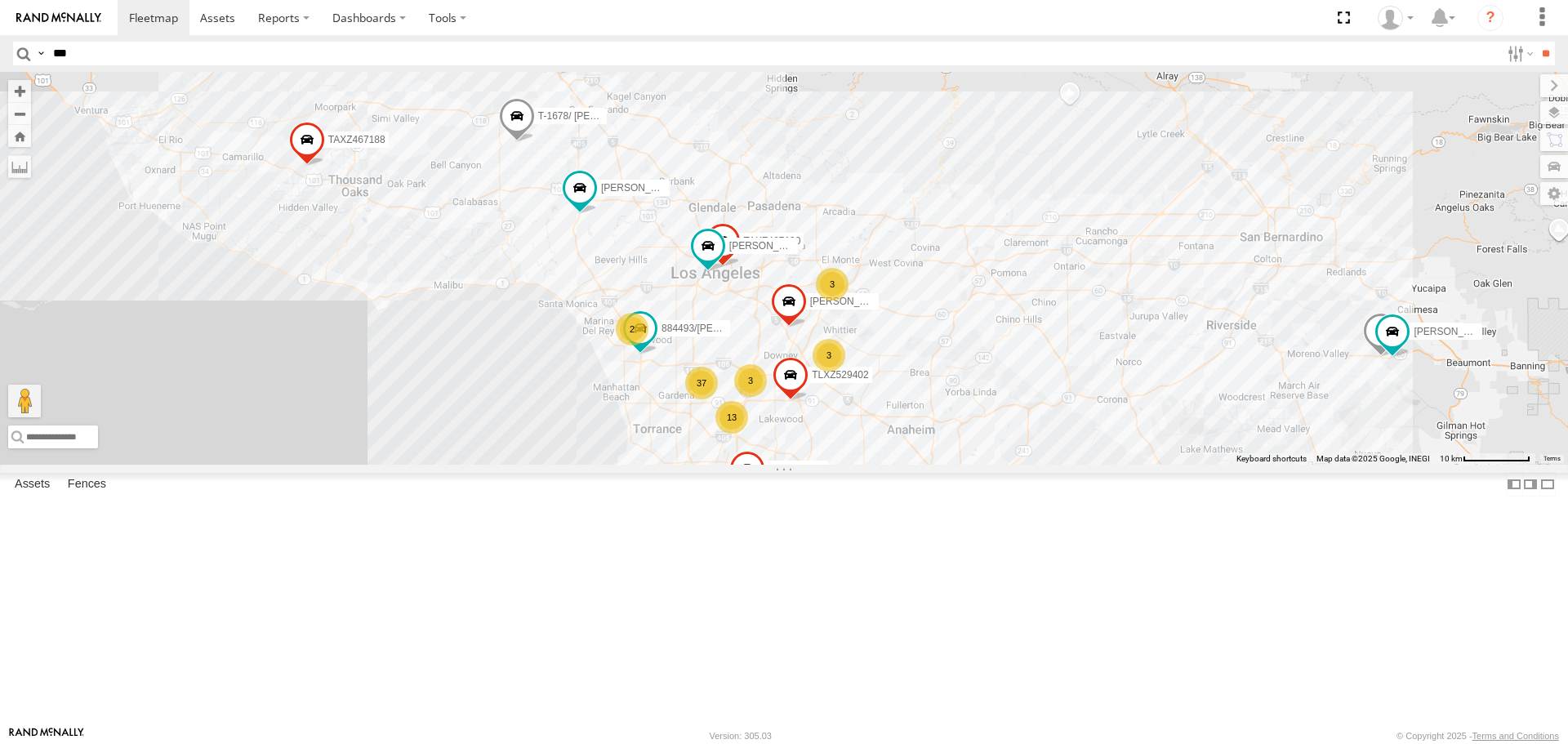
click at [1083, 464] on div "LARS/T-1623 884493/RUDYS T-1678/ LUIS TLXZ529402 FRANKLIN T-1632 TAXZ467190 ARM…" at bounding box center [784, 268] width 1568 height 392
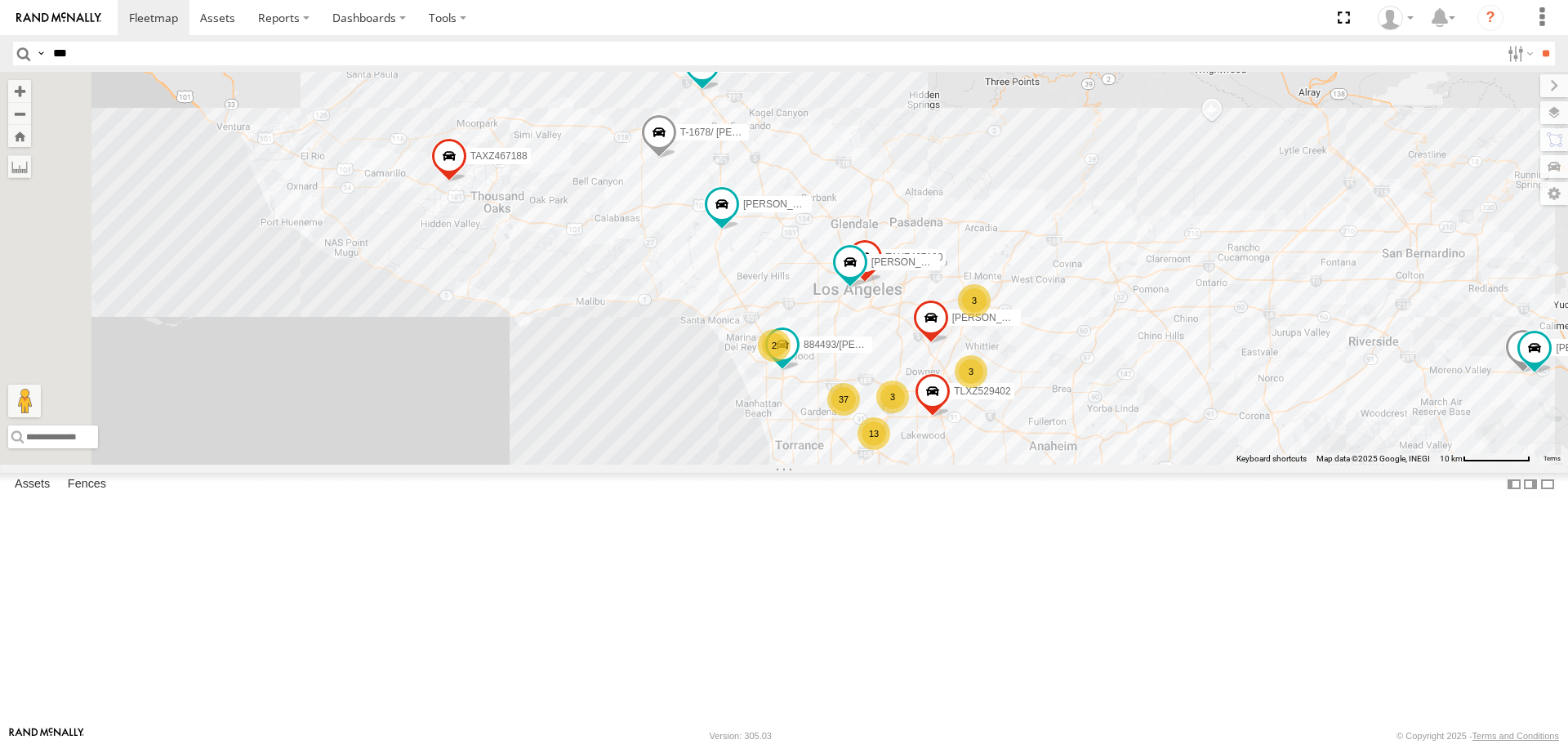
drag, startPoint x: 879, startPoint y: 298, endPoint x: 1027, endPoint y: 312, distance: 148.7
click at [1027, 312] on div "LARS/T-1623 884493/RUDYS T-1678/ LUIS TLXZ529402 FRANKLIN T-1632 TAXZ467190 ARM…" at bounding box center [784, 268] width 1568 height 392
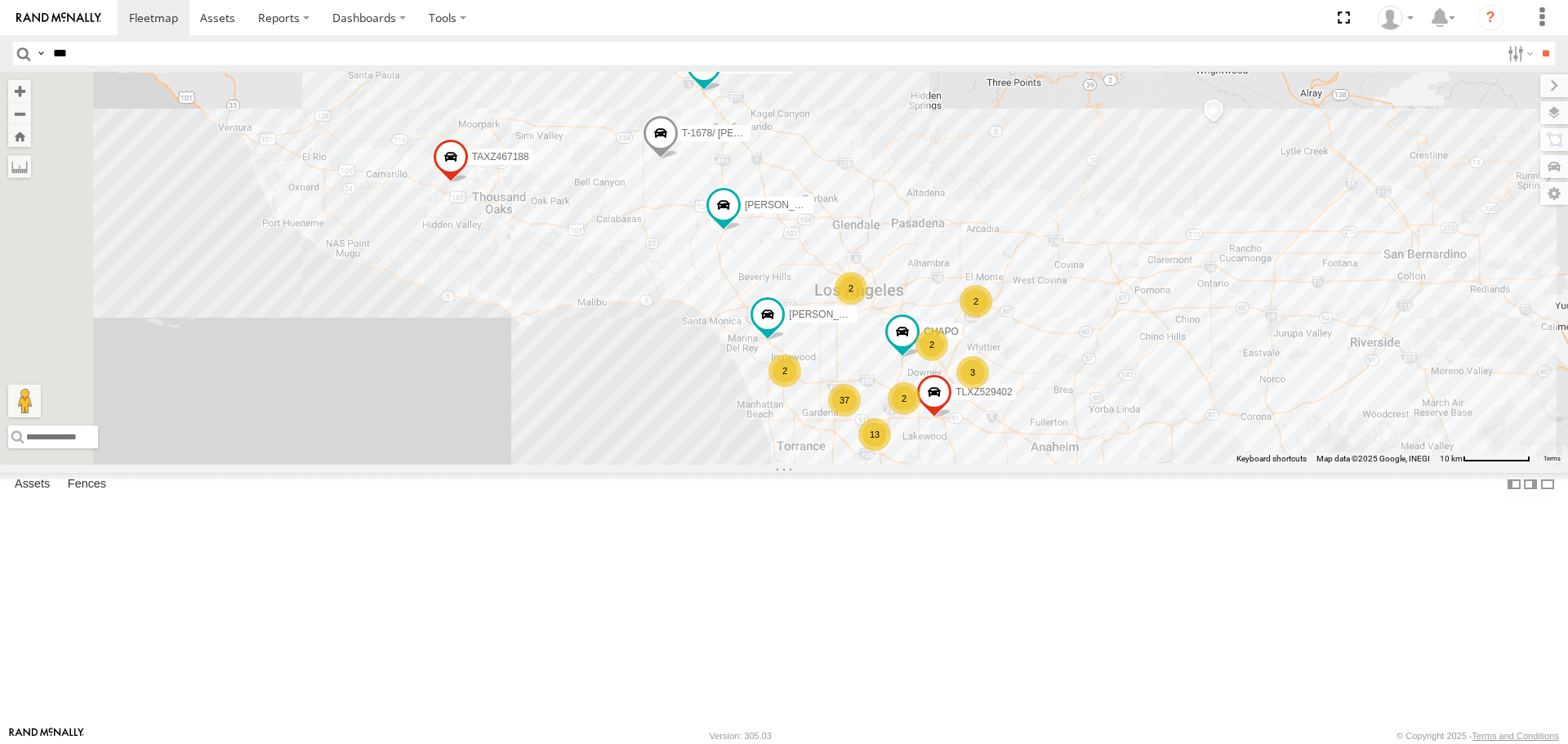
click at [1120, 293] on div "TAXZ467188 CHAPO KENNY T-1678/ LUIS TLXZ217127 TLXZ529402 DWAYNE/T-1622 ARMANDO…" at bounding box center [784, 268] width 1568 height 392
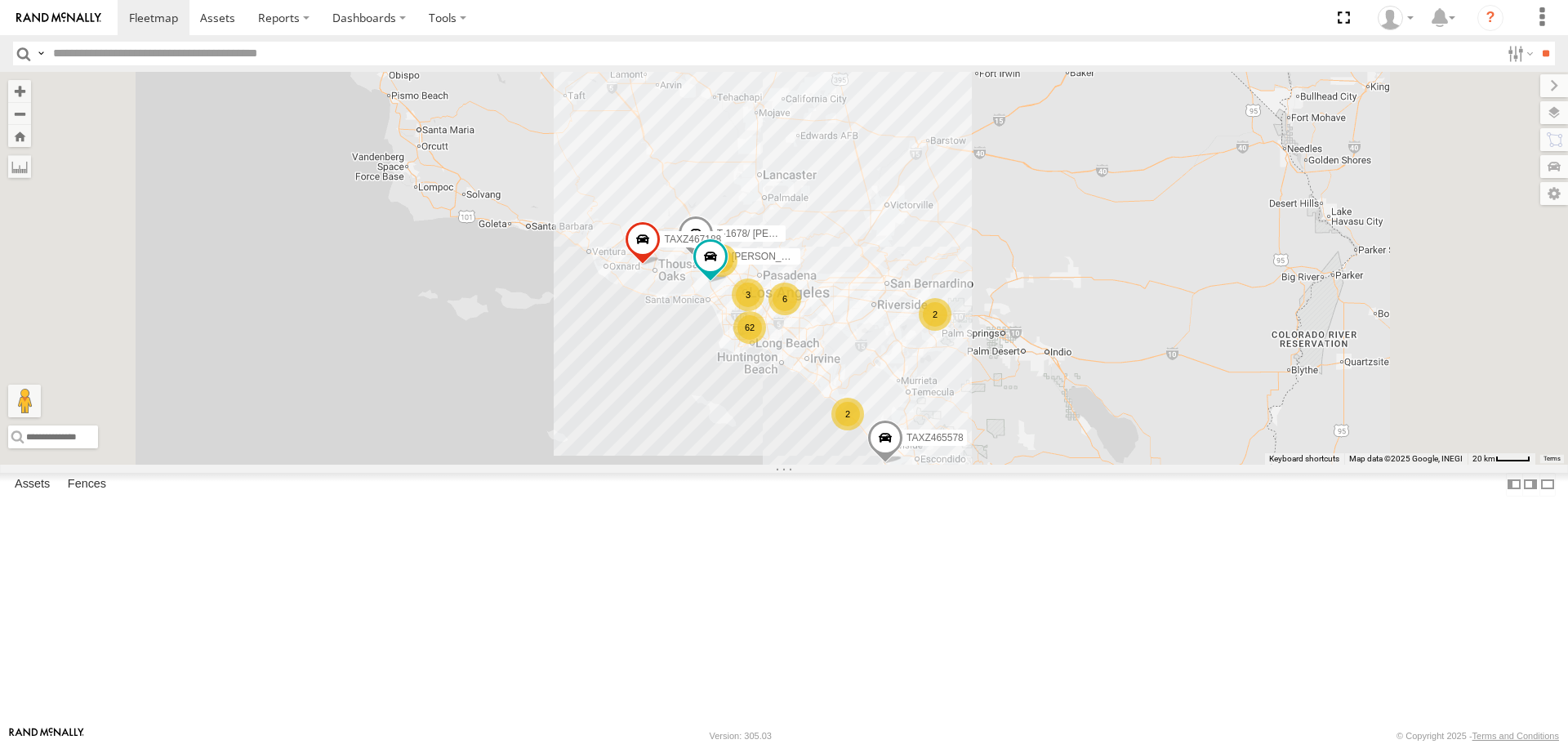
click at [1280, 464] on div "62 2 TAXZ467188 3 [PERSON_NAME] 2 [PERSON_NAME]/T-1628 T-1678/ [PERSON_NAME] TA…" at bounding box center [784, 268] width 1568 height 392
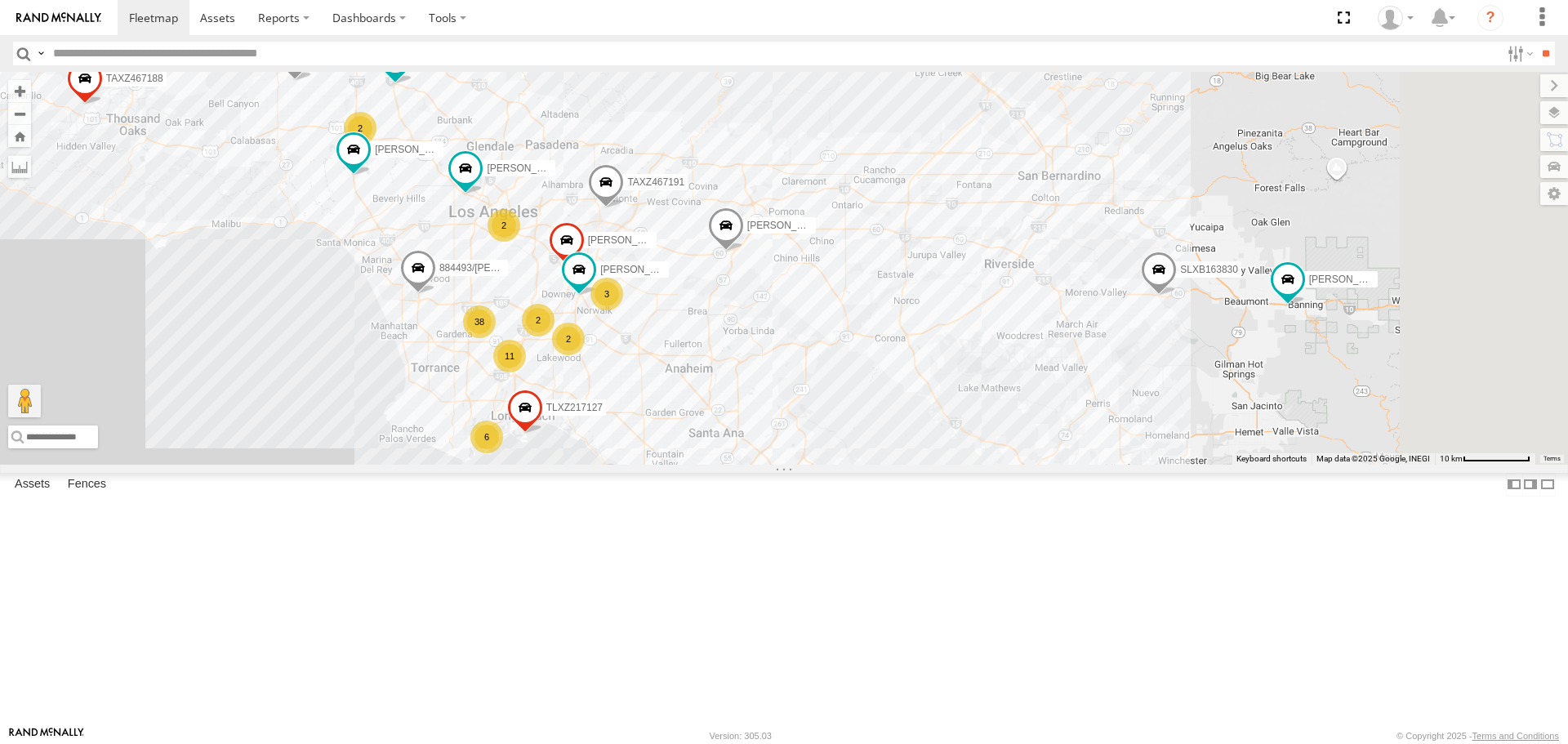
drag, startPoint x: 962, startPoint y: 456, endPoint x: 663, endPoint y: 372, distance: 310.6
click at [663, 372] on div "TAXZ467188 [PERSON_NAME]/T-1628 T-1678/ [PERSON_NAME] TAXZ465578 [PERSON_NAME]/…" at bounding box center [784, 268] width 1568 height 392
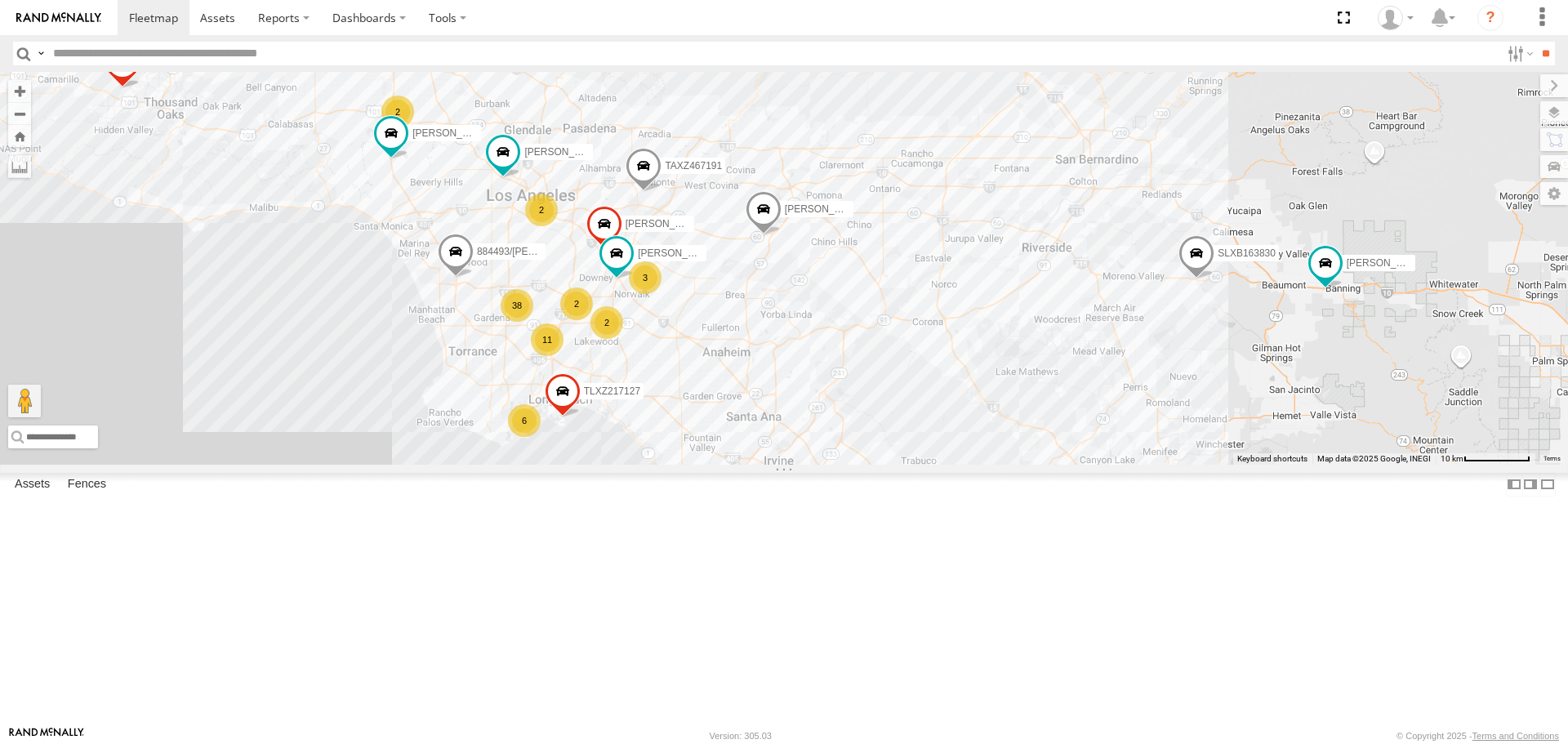
drag, startPoint x: 1000, startPoint y: 467, endPoint x: 1045, endPoint y: 455, distance: 46.6
click at [1045, 455] on div "TAXZ467188 JUSTIN/T-1628 T-1678/ LUIS TAXZ465578 LEVERN/T-1627 884493/RUDYS DAN…" at bounding box center [784, 268] width 1568 height 392
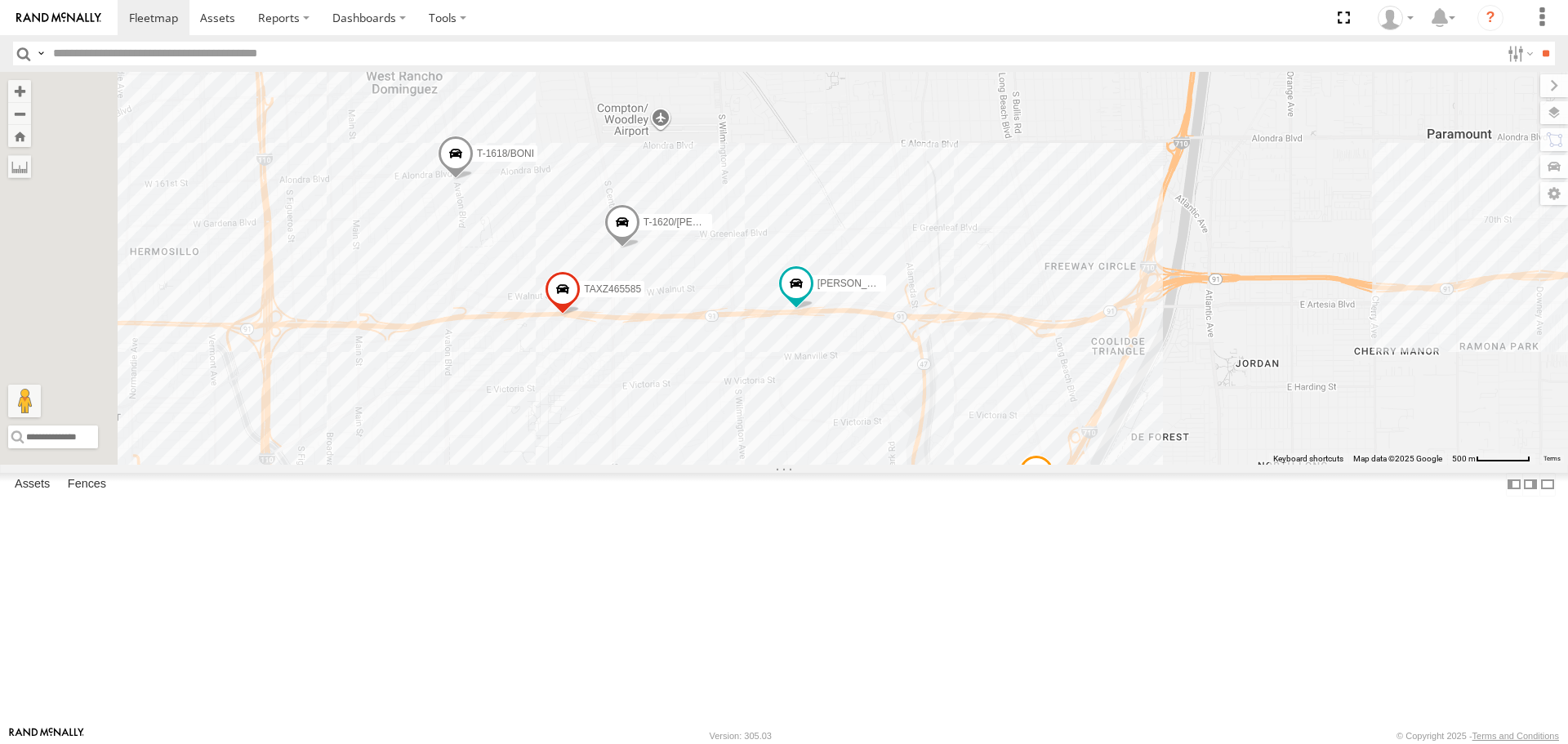
drag, startPoint x: 503, startPoint y: 249, endPoint x: 758, endPoint y: 322, distance: 265.2
click at [758, 322] on div "TAXZ467188 JUSTIN/T-1628 T-1678/ LUIS TAXZ465578 LEVERN/T-1627 884493/RUDYS DAN…" at bounding box center [784, 268] width 1568 height 392
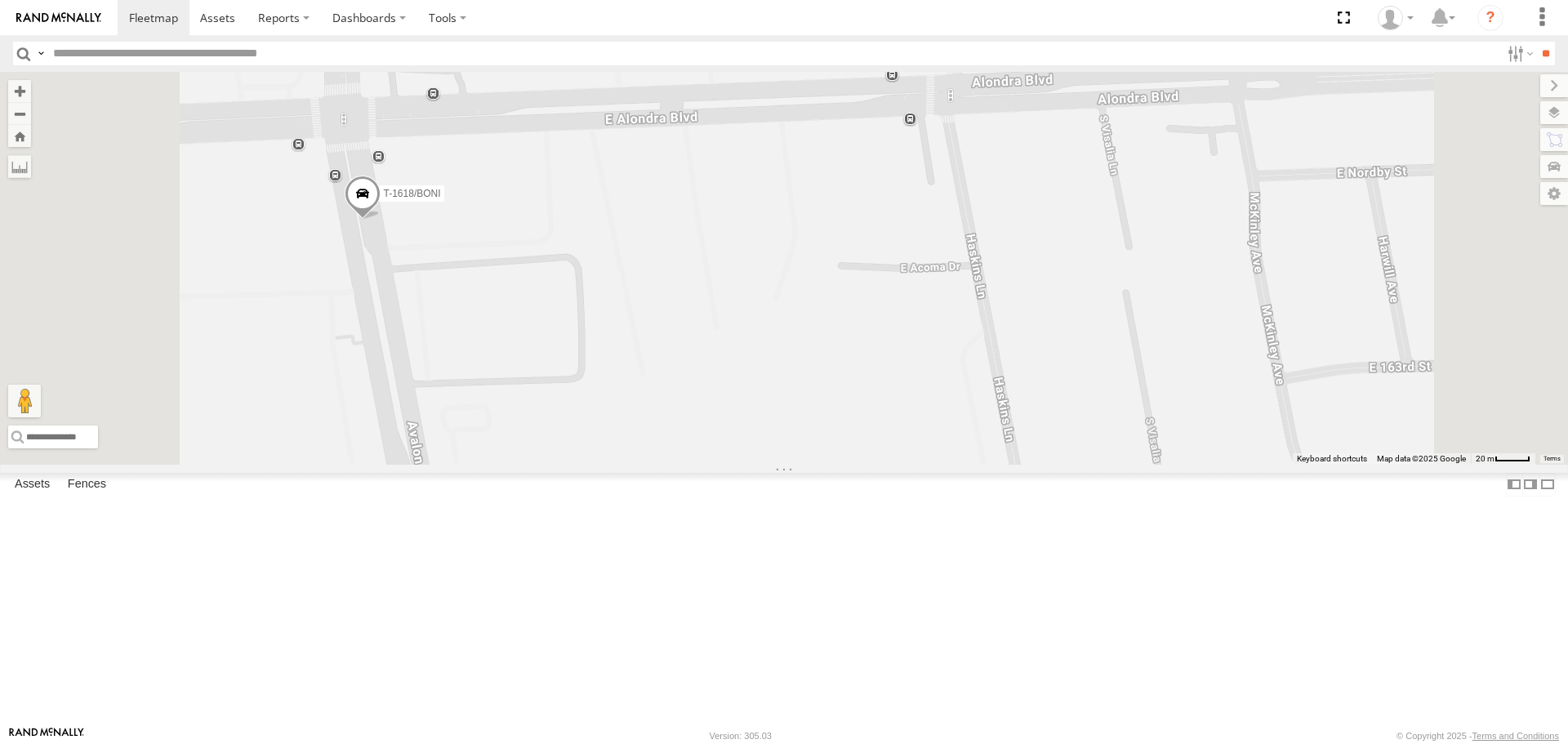
click at [441, 199] on span "T-1618/BONI" at bounding box center [412, 193] width 57 height 12
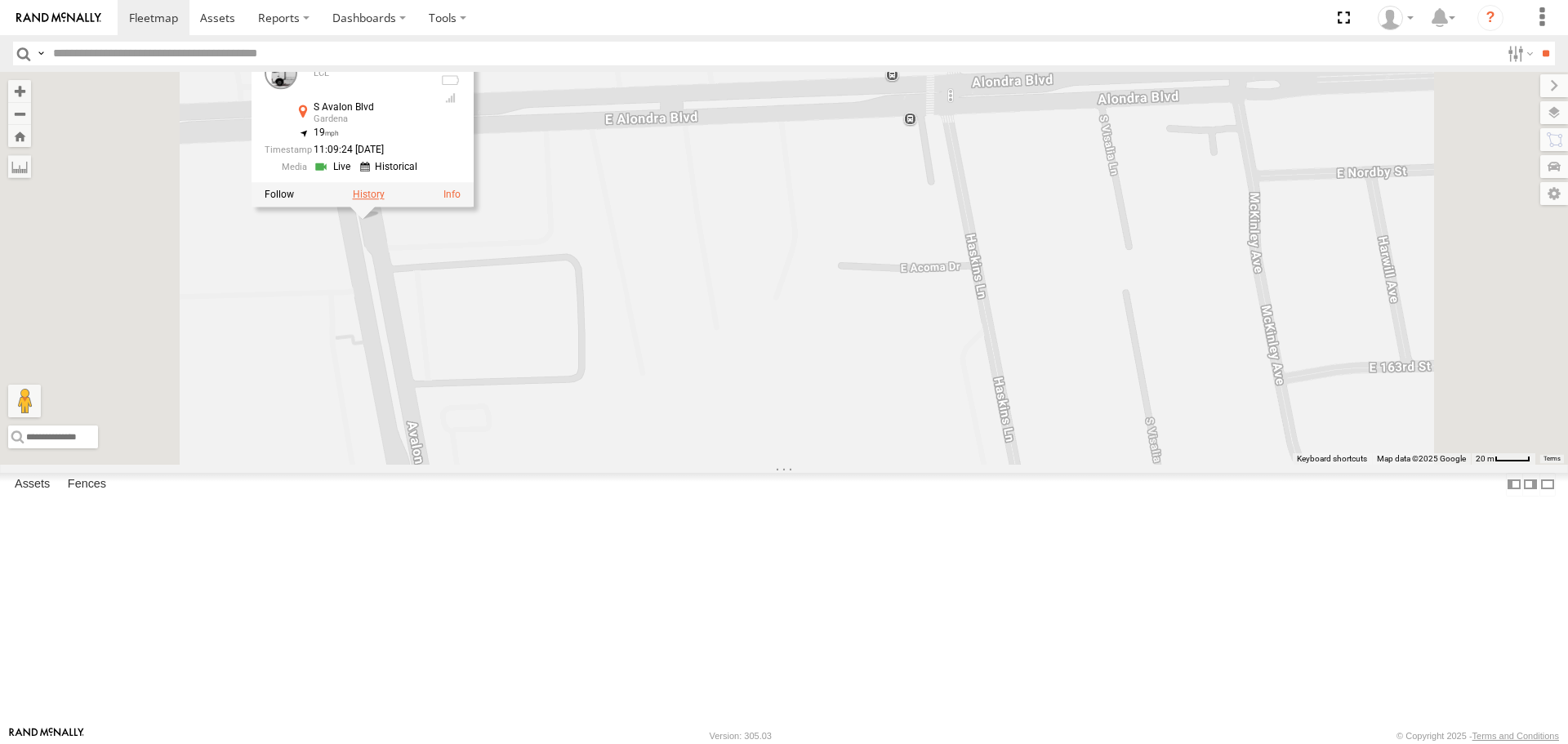
click at [384, 201] on label at bounding box center [369, 195] width 32 height 12
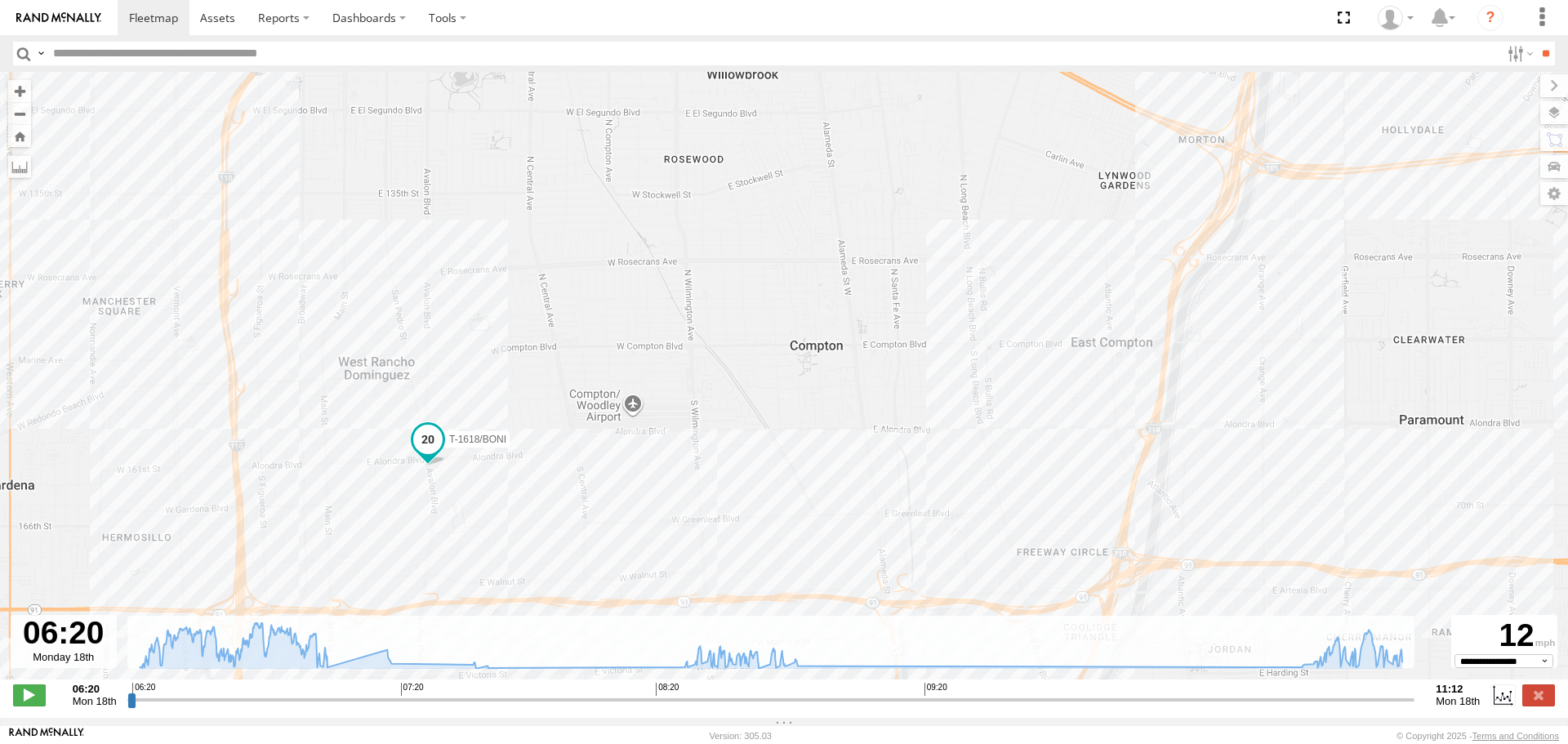
drag, startPoint x: 334, startPoint y: 241, endPoint x: 489, endPoint y: 447, distance: 257.8
click at [489, 445] on span "T-1618/BONI" at bounding box center [477, 439] width 57 height 12
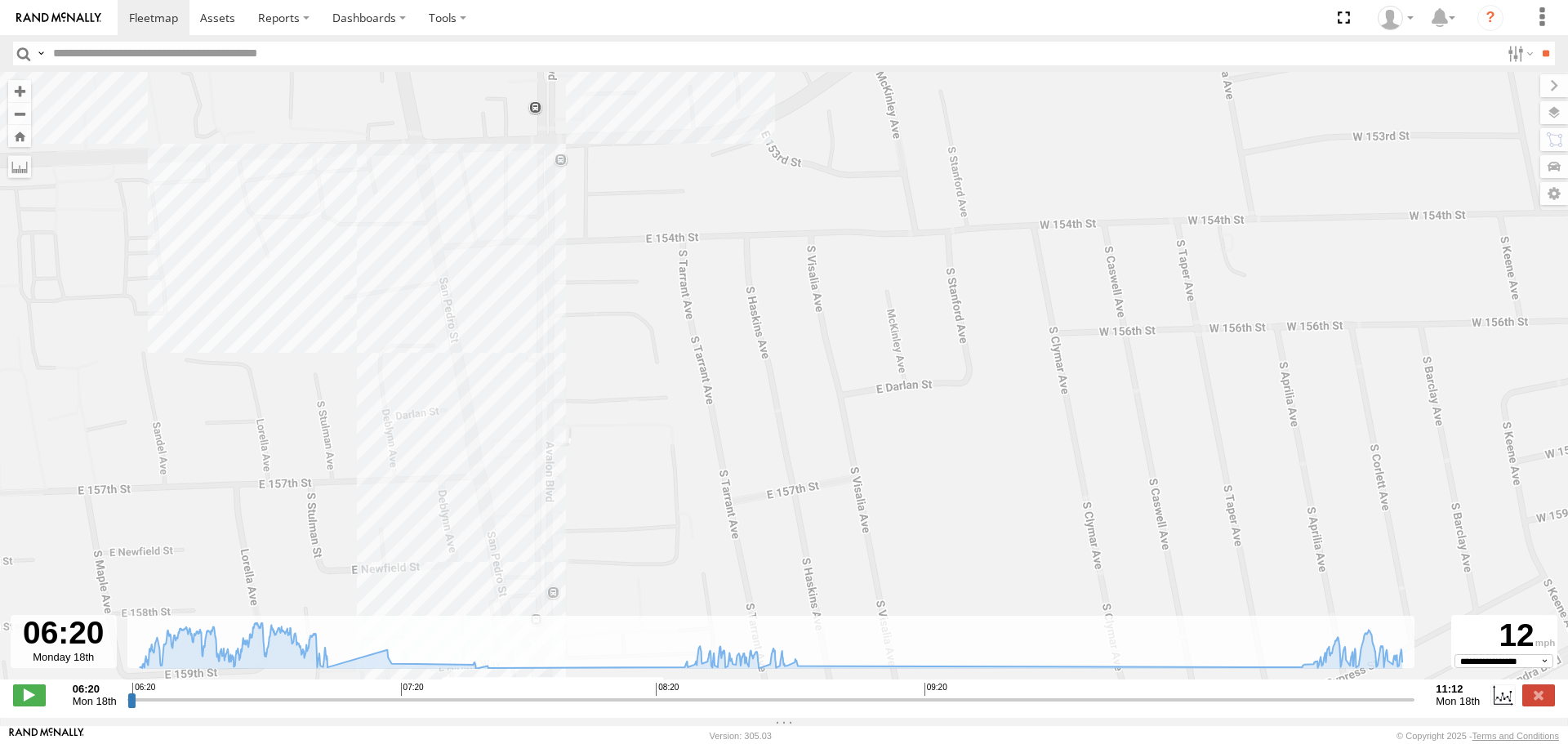
click at [409, 257] on div "T-1618/BONI 06:21 Mon 06:21 Mon 06:21 Mon 07:18 Mon 08:05 Mon 08:11 Mon 08:29 M…" at bounding box center [784, 384] width 1568 height 625
click at [395, 317] on div "T-1618/BONI 06:21 Mon 06:21 Mon 06:21 Mon 07:18 Mon 08:05 Mon 08:11 Mon 08:29 M…" at bounding box center [784, 384] width 1568 height 625
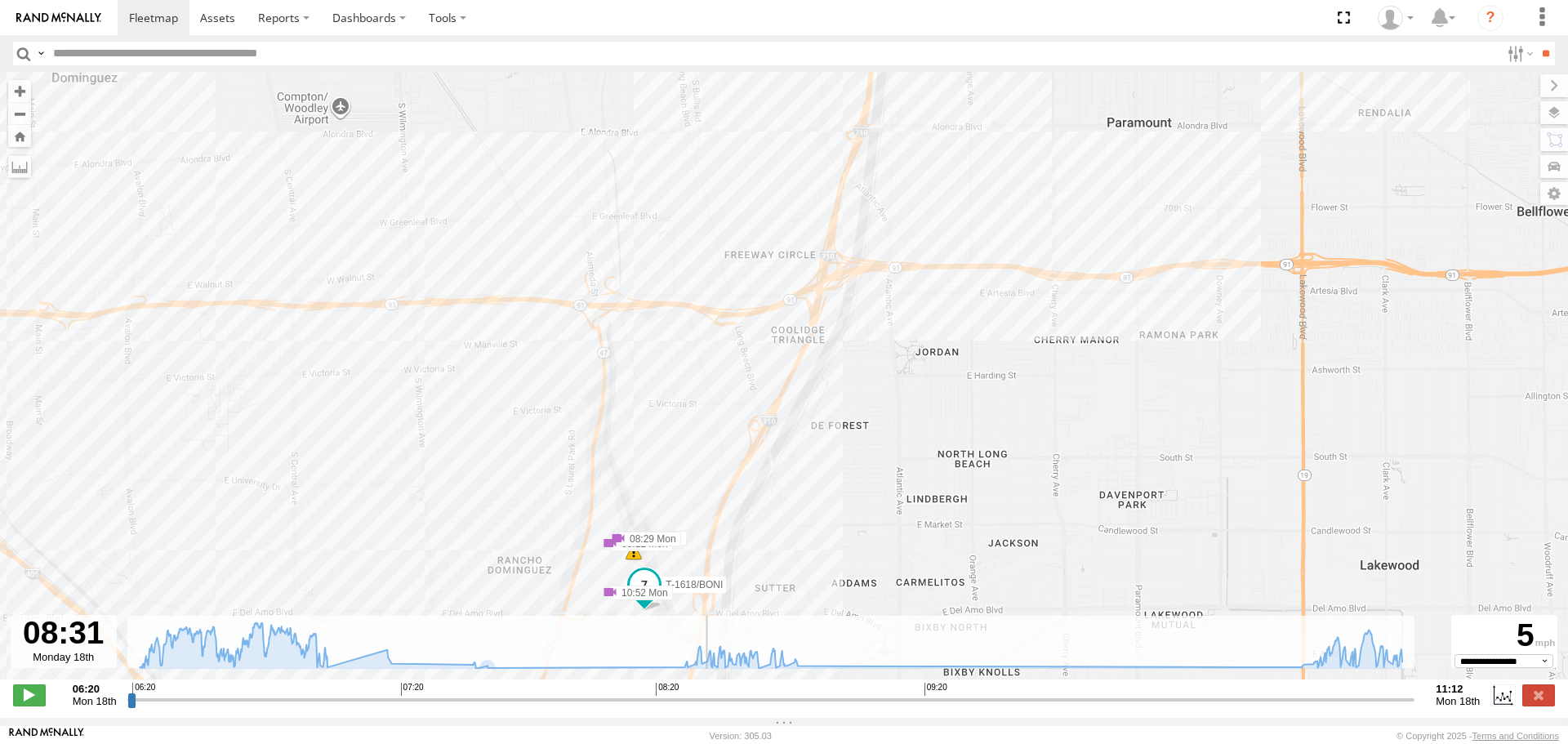
drag, startPoint x: 131, startPoint y: 712, endPoint x: 696, endPoint y: 668, distance: 566.7
click at [699, 692] on input "range" at bounding box center [771, 699] width 1288 height 16
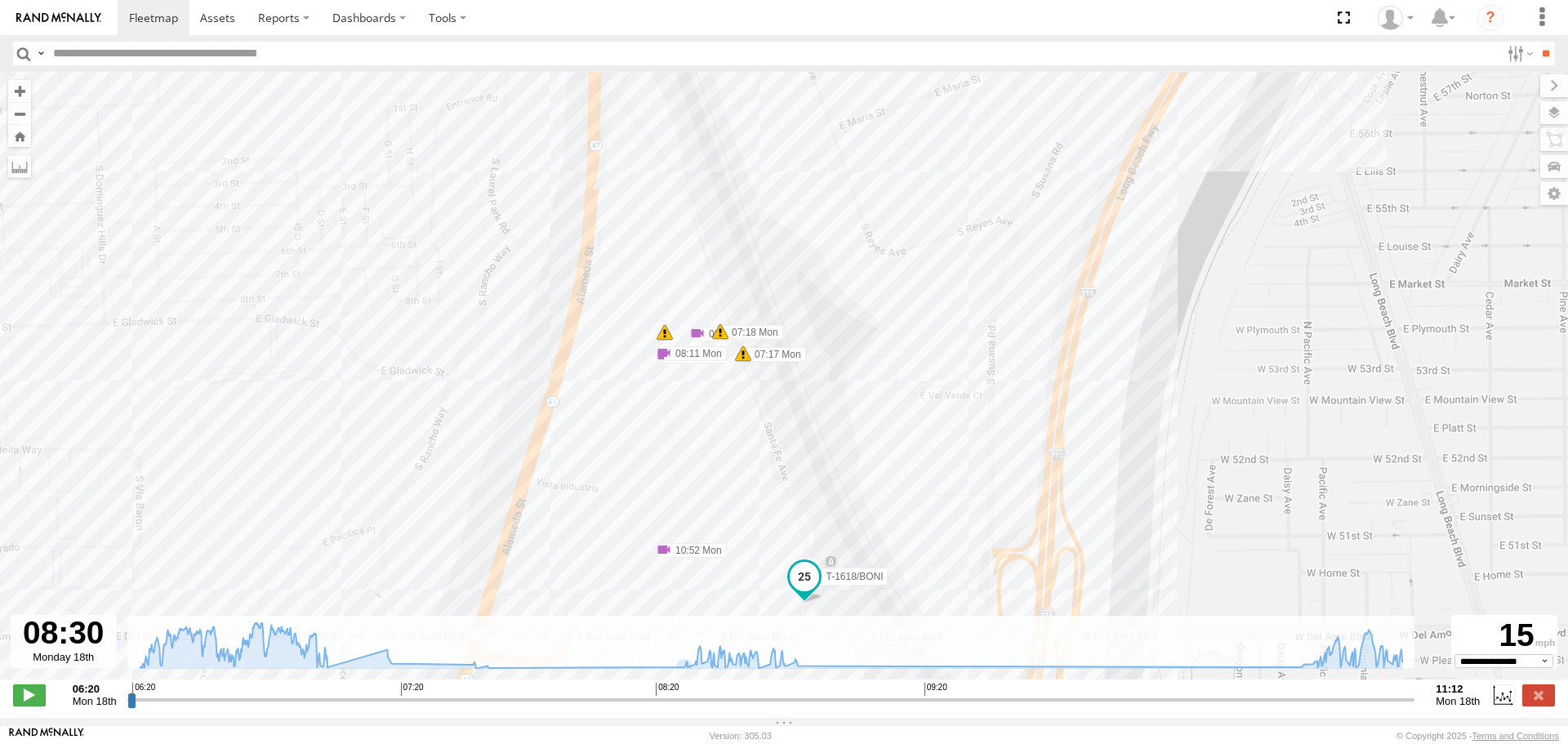
drag, startPoint x: 718, startPoint y: 549, endPoint x: 740, endPoint y: 155, distance: 394.6
click at [740, 155] on div "T-1618/BONI 06:21 Mon 06:21 Mon 06:21 Mon 07:18 Mon 08:05 Mon 08:11 Mon 08:29 M…" at bounding box center [784, 384] width 1568 height 625
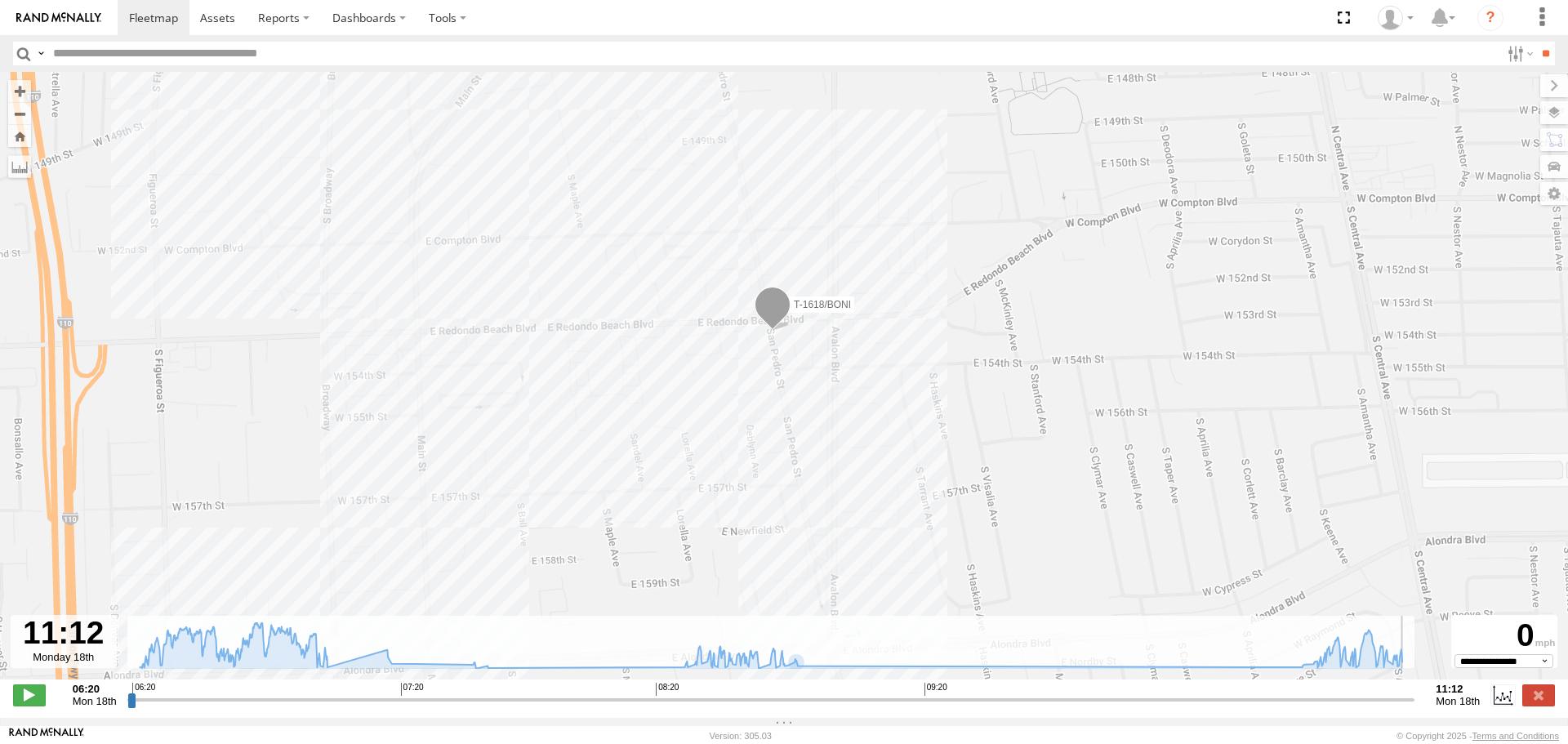
drag, startPoint x: 699, startPoint y: 708, endPoint x: 1441, endPoint y: 691, distance: 742.2
type input "**********"
click at [1415, 698] on input "range" at bounding box center [771, 699] width 1288 height 16
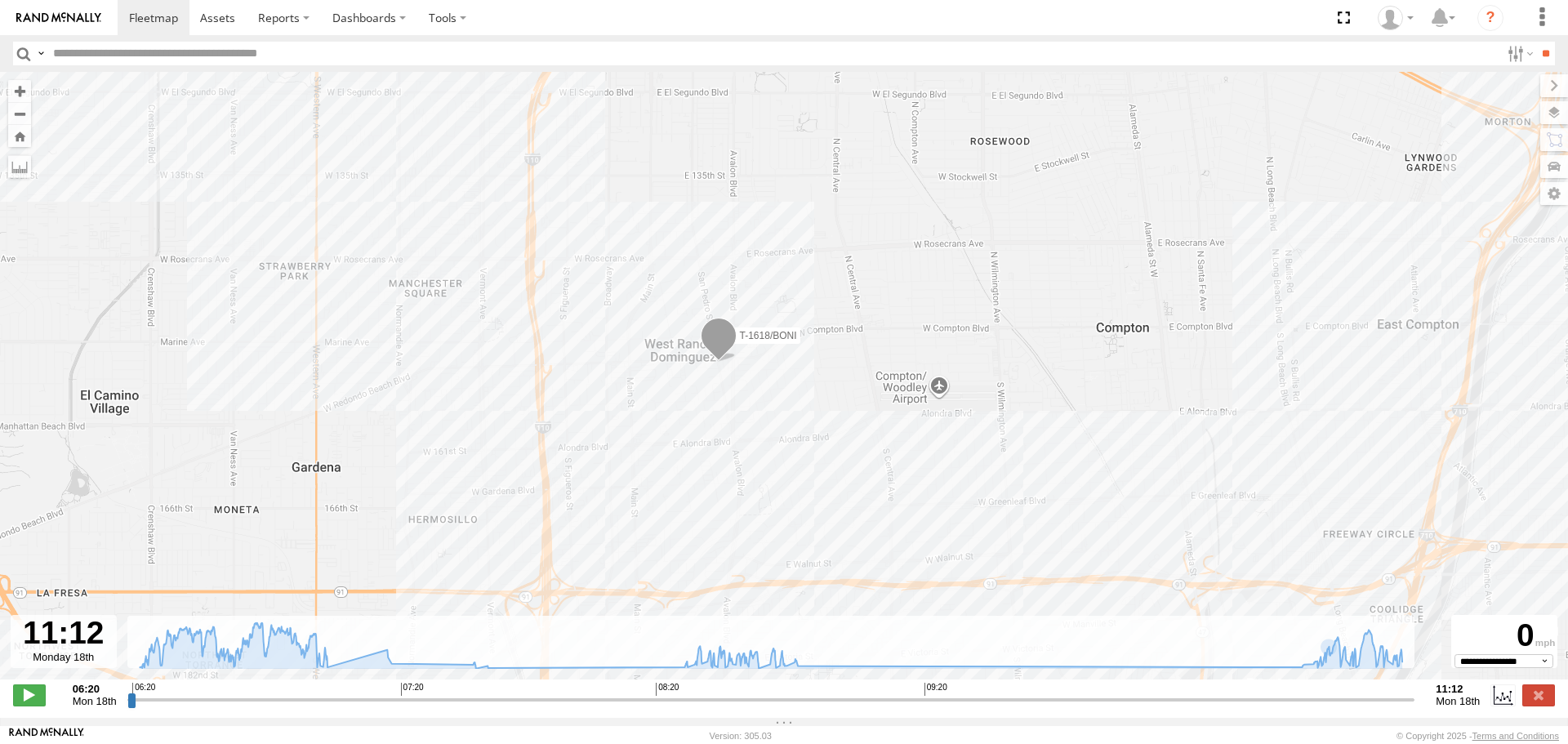
drag, startPoint x: 77, startPoint y: 18, endPoint x: 85, endPoint y: 12, distance: 10.0
click at [78, 16] on img at bounding box center [59, 18] width 85 height 12
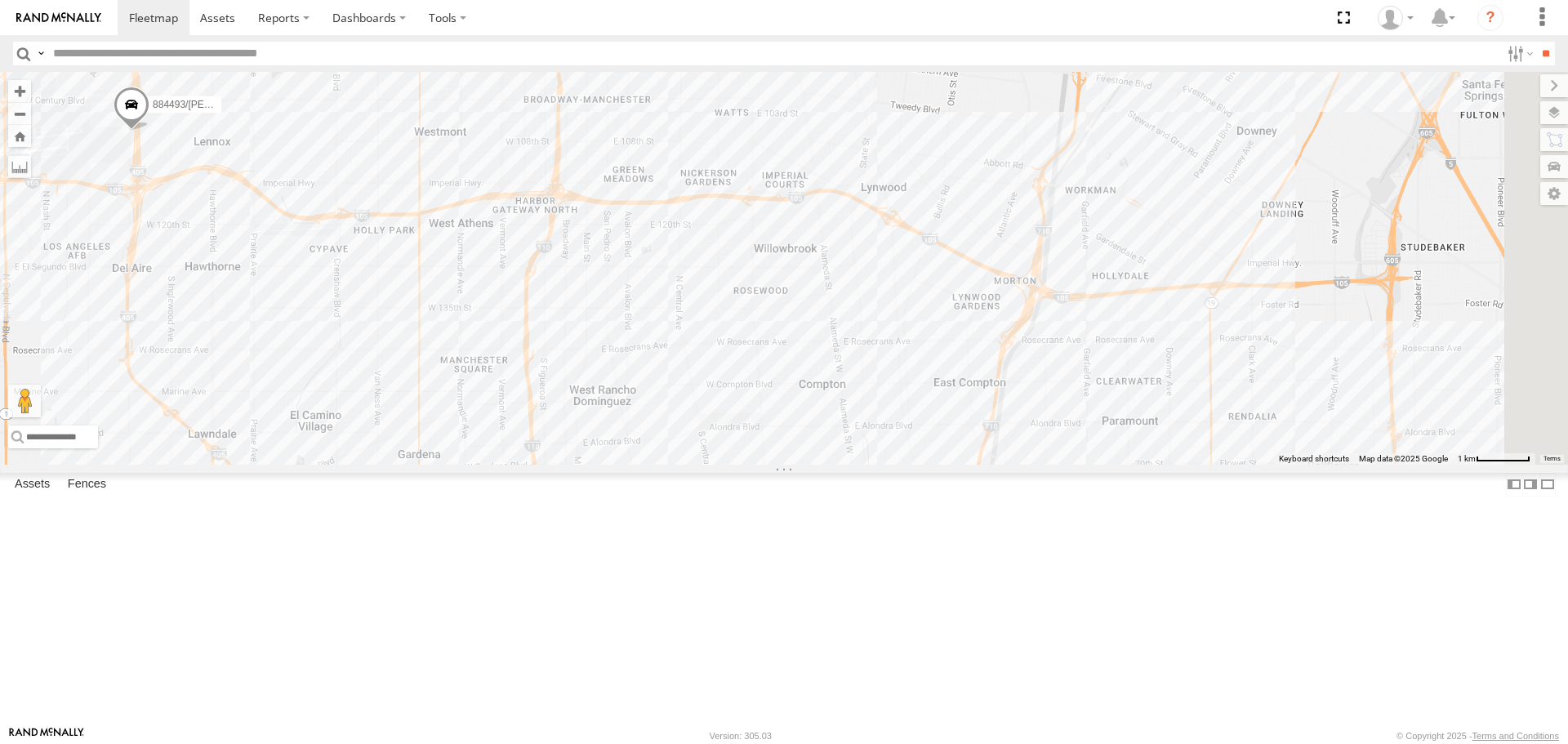
drag, startPoint x: 1200, startPoint y: 612, endPoint x: 641, endPoint y: 226, distance: 679.3
click at [641, 226] on div "TAXZ467188 [PERSON_NAME]/T-1628 TAXZ465578 [PERSON_NAME] SLXB163830 [PERSON_NAM…" at bounding box center [784, 268] width 1568 height 392
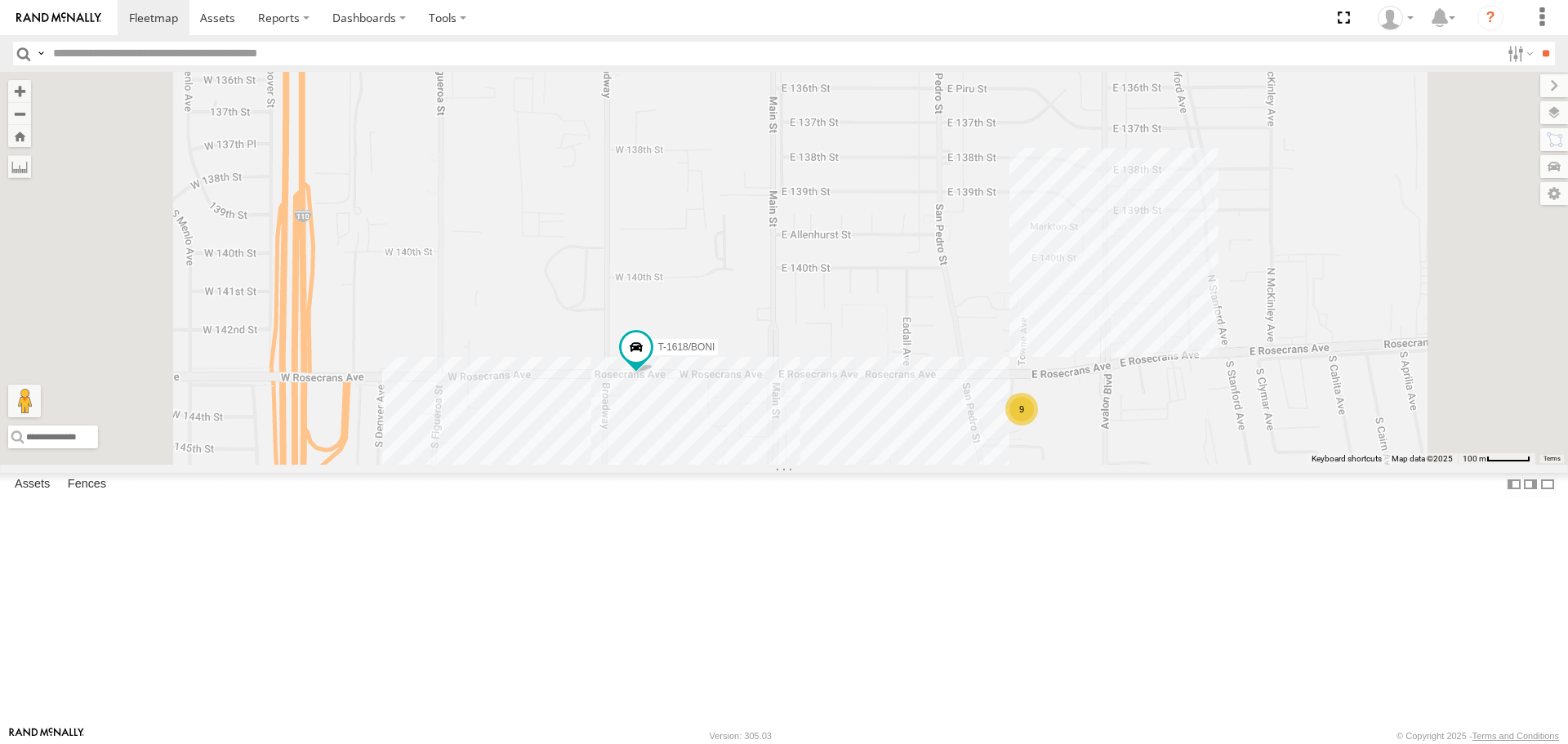
click at [1004, 464] on div "TAXZ467188 [PERSON_NAME]/T-1628 TAXZ465578 [PERSON_NAME] SLXB163830 [PERSON_NAM…" at bounding box center [784, 268] width 1568 height 392
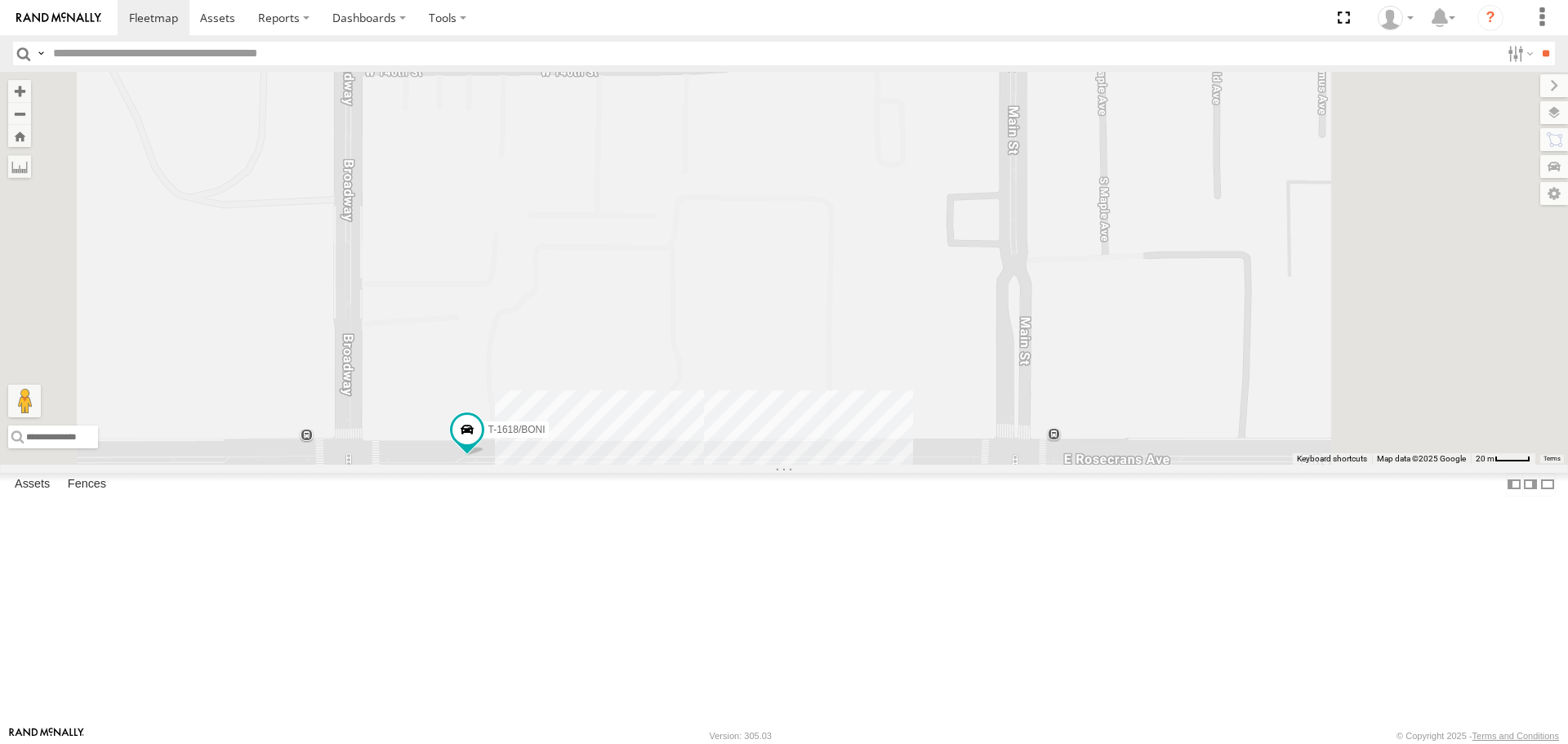
drag, startPoint x: 908, startPoint y: 478, endPoint x: 815, endPoint y: 621, distance: 170.6
click at [817, 464] on div "TAXZ467188 [PERSON_NAME]/T-1628 TAXZ465578 [PERSON_NAME] SLXB163830 [PERSON_NAM…" at bounding box center [784, 268] width 1568 height 392
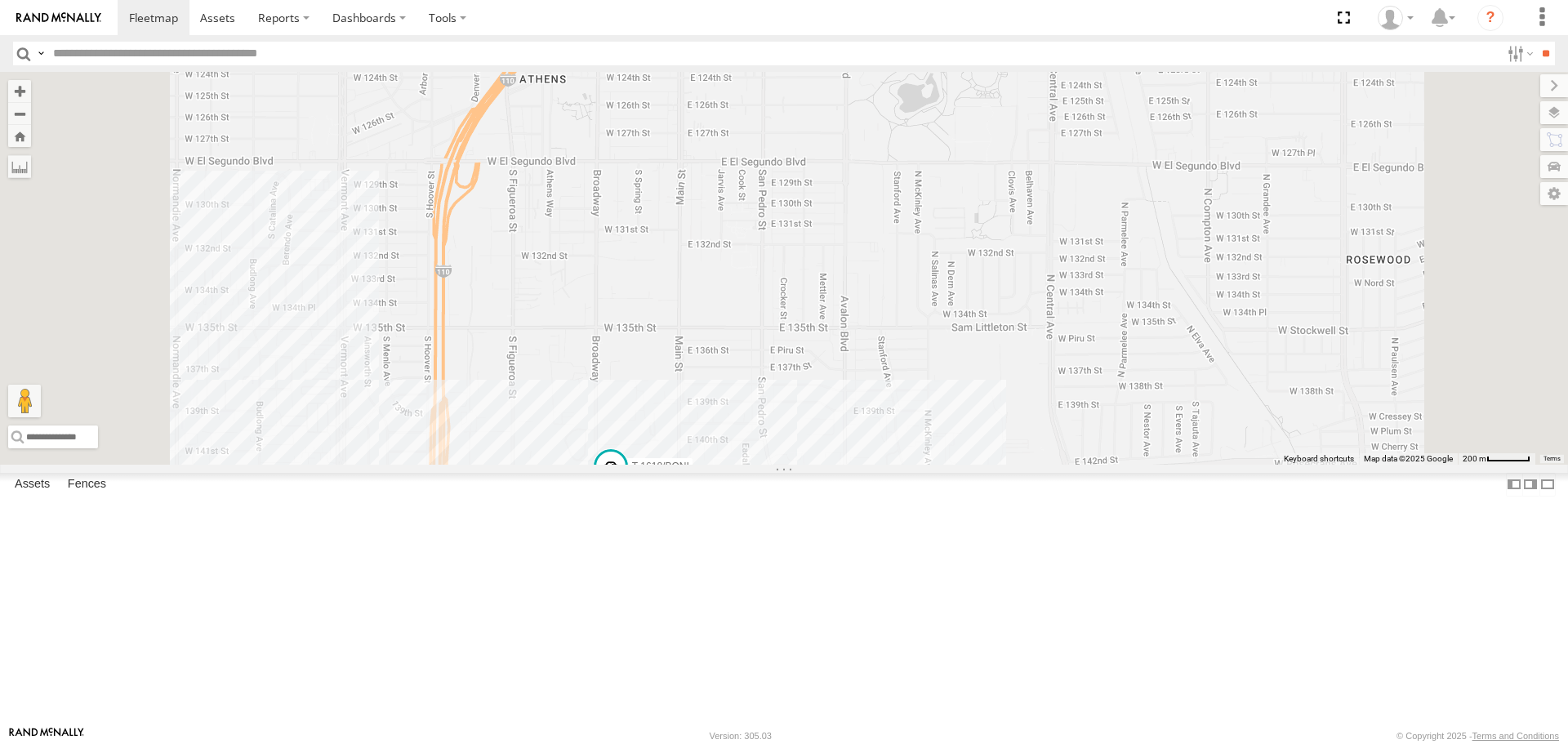
click at [1013, 464] on div "TAXZ467188 [PERSON_NAME]/T-1628 TAXZ465578 [PERSON_NAME] SLXB163830 [PERSON_NAM…" at bounding box center [784, 268] width 1568 height 392
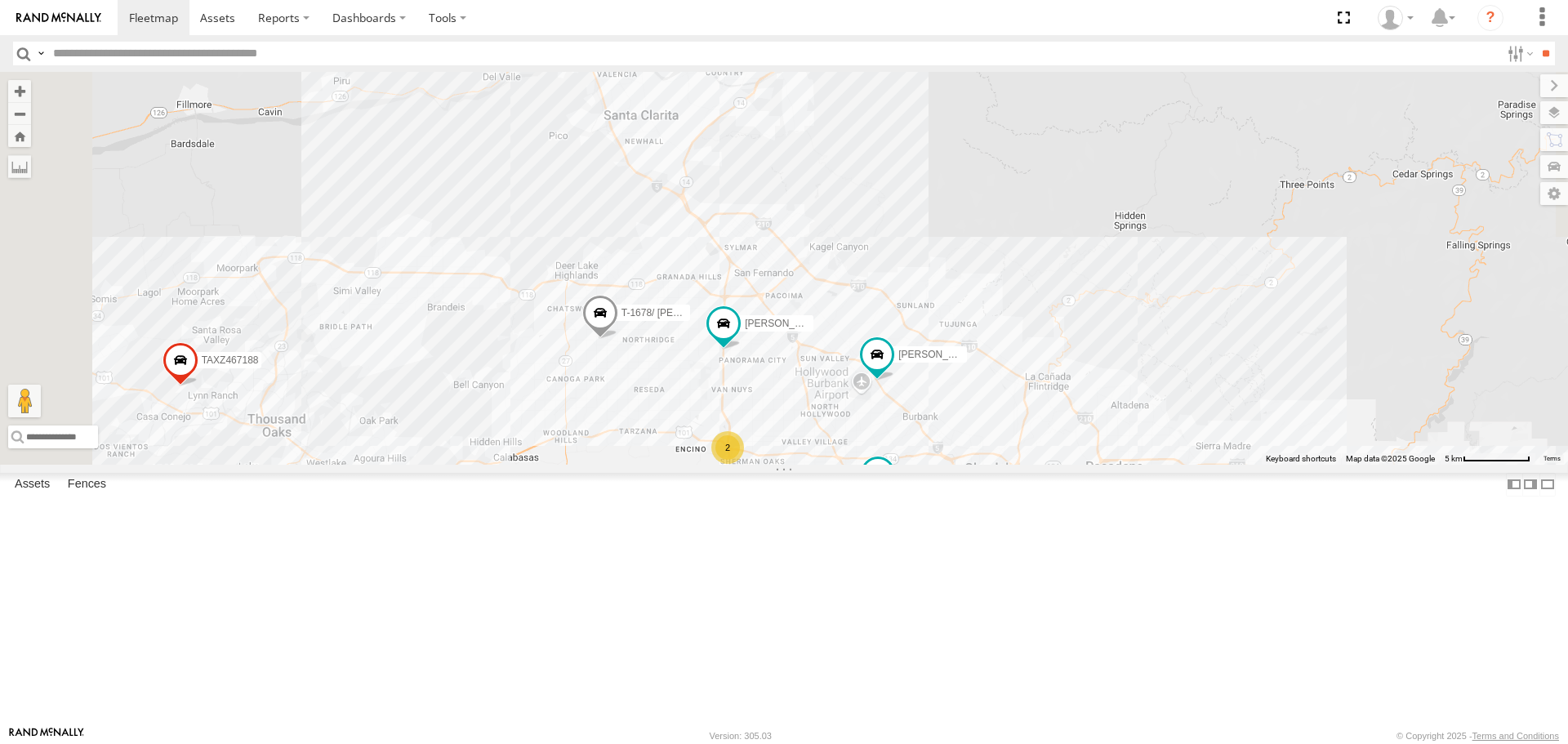
drag, startPoint x: 784, startPoint y: 268, endPoint x: 1022, endPoint y: 689, distance: 483.6
click at [1038, 464] on div "TAXZ467188 [PERSON_NAME]/T-1628 TAXZ465578 [PERSON_NAME] SLXB163830 [PERSON_NAM…" at bounding box center [784, 268] width 1568 height 392
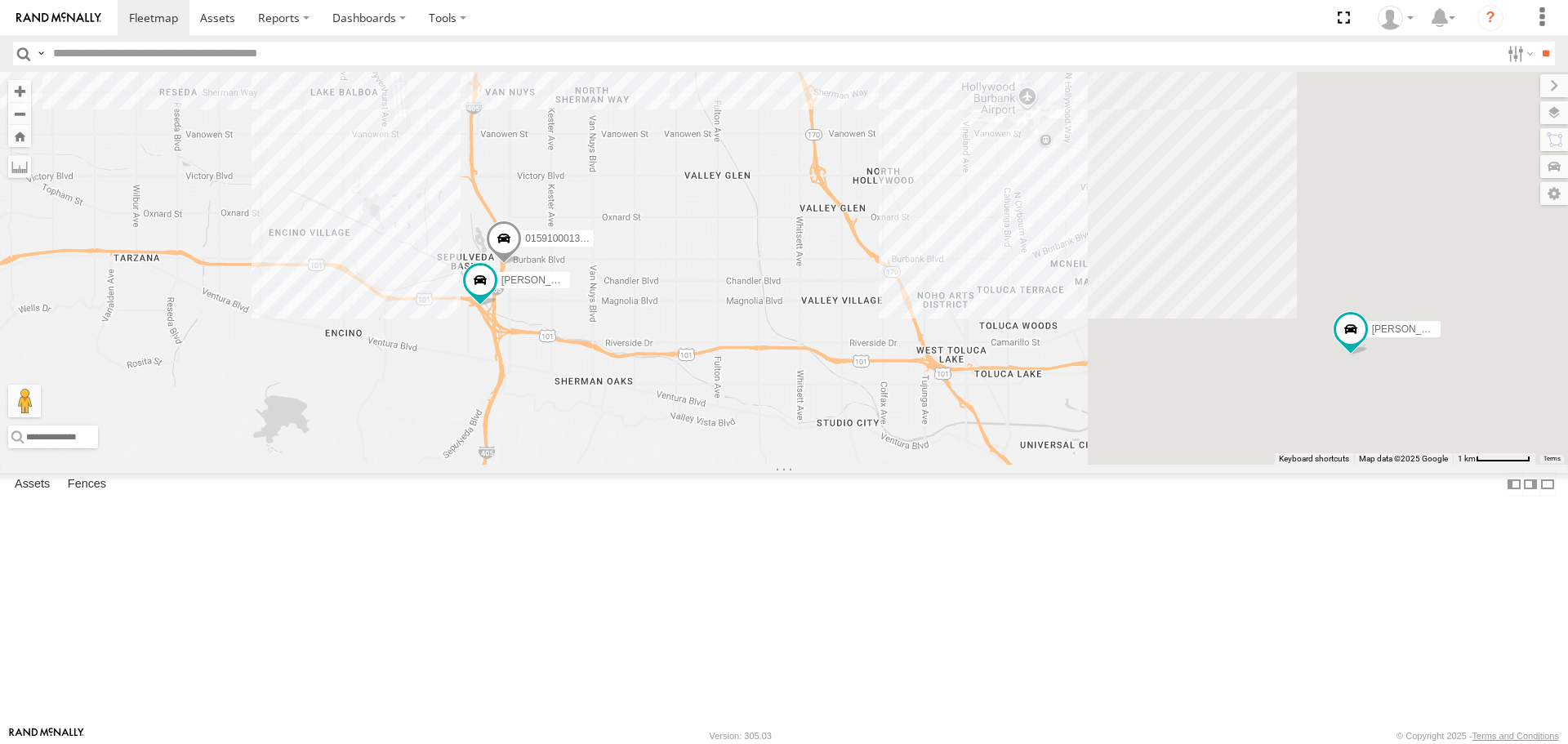
drag, startPoint x: 1194, startPoint y: 530, endPoint x: 794, endPoint y: 323, distance: 450.4
click at [795, 325] on div "TAXZ467188 [PERSON_NAME]/T-1628 TAXZ465578 [PERSON_NAME] SLXB163830 [PERSON_NAM…" at bounding box center [784, 268] width 1568 height 392
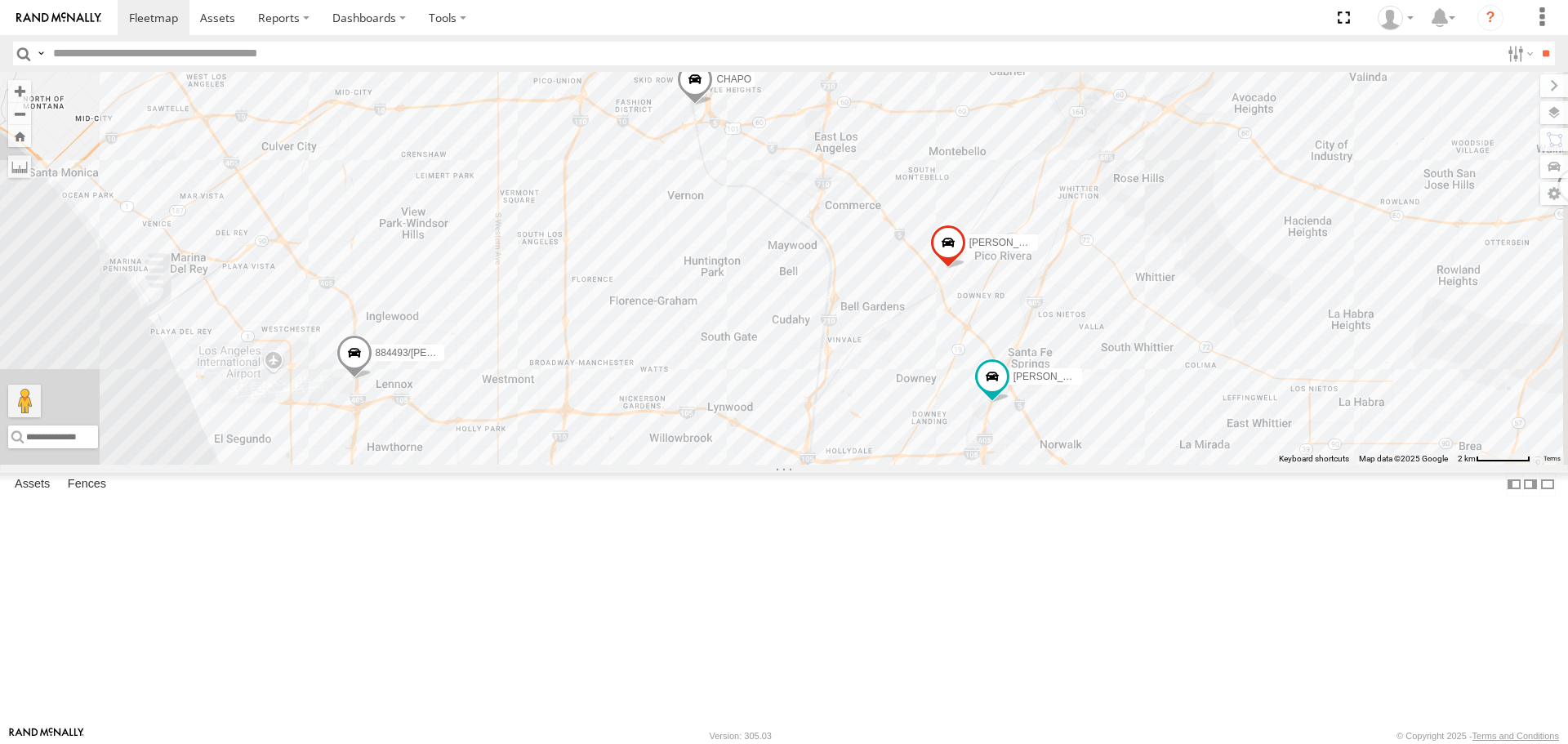
drag, startPoint x: 903, startPoint y: 358, endPoint x: 765, endPoint y: 142, distance: 256.3
click at [765, 142] on div "TAXZ467188 [PERSON_NAME]/T-1628 TAXZ465578 [PERSON_NAME] SLXB163830 [PERSON_NAM…" at bounding box center [784, 268] width 1568 height 392
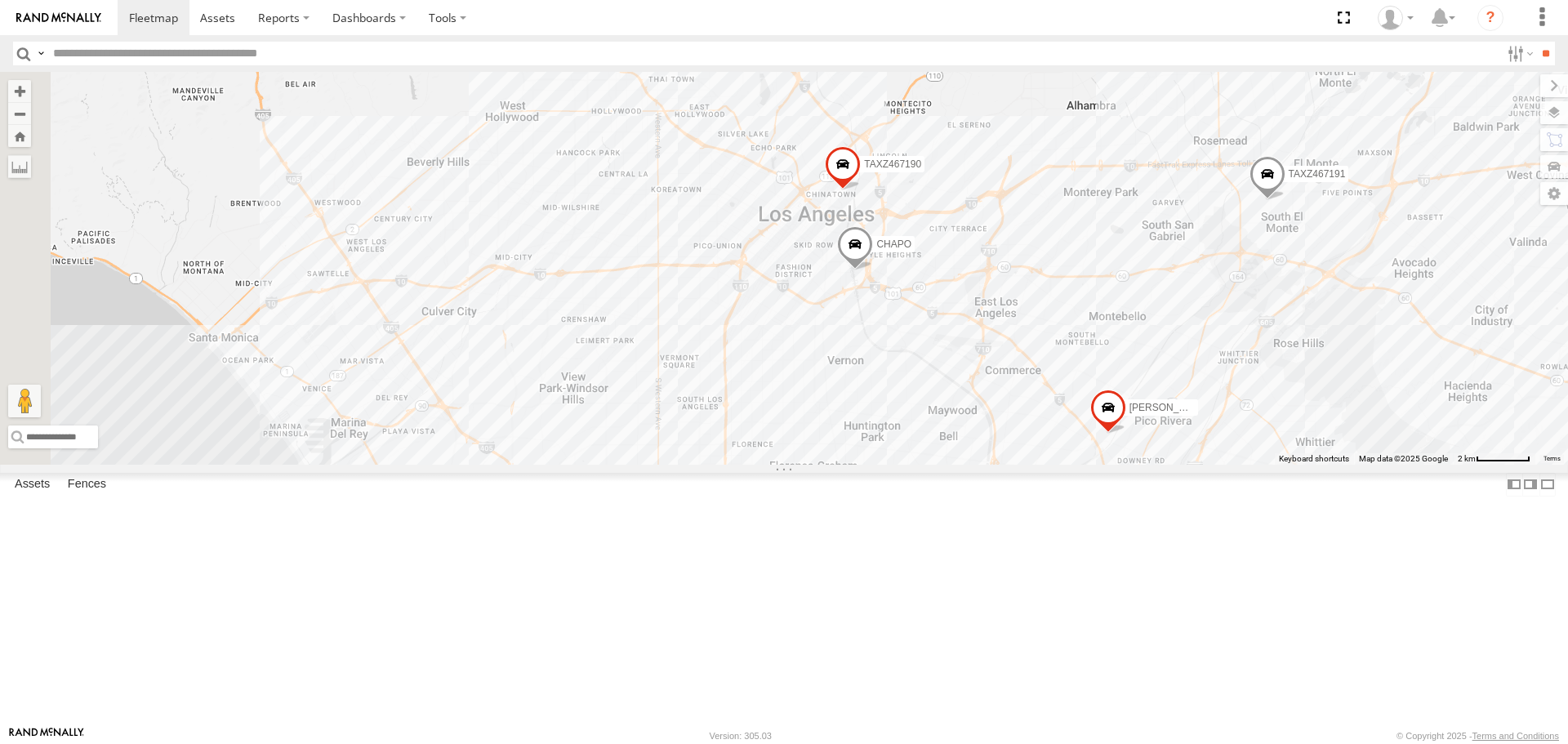
drag, startPoint x: 1060, startPoint y: 291, endPoint x: 1230, endPoint y: 467, distance: 244.7
click at [1230, 464] on div "TAXZ467188 [PERSON_NAME]/T-1628 TAXZ465578 [PERSON_NAME] SLXB163830 [PERSON_NAM…" at bounding box center [784, 268] width 1568 height 392
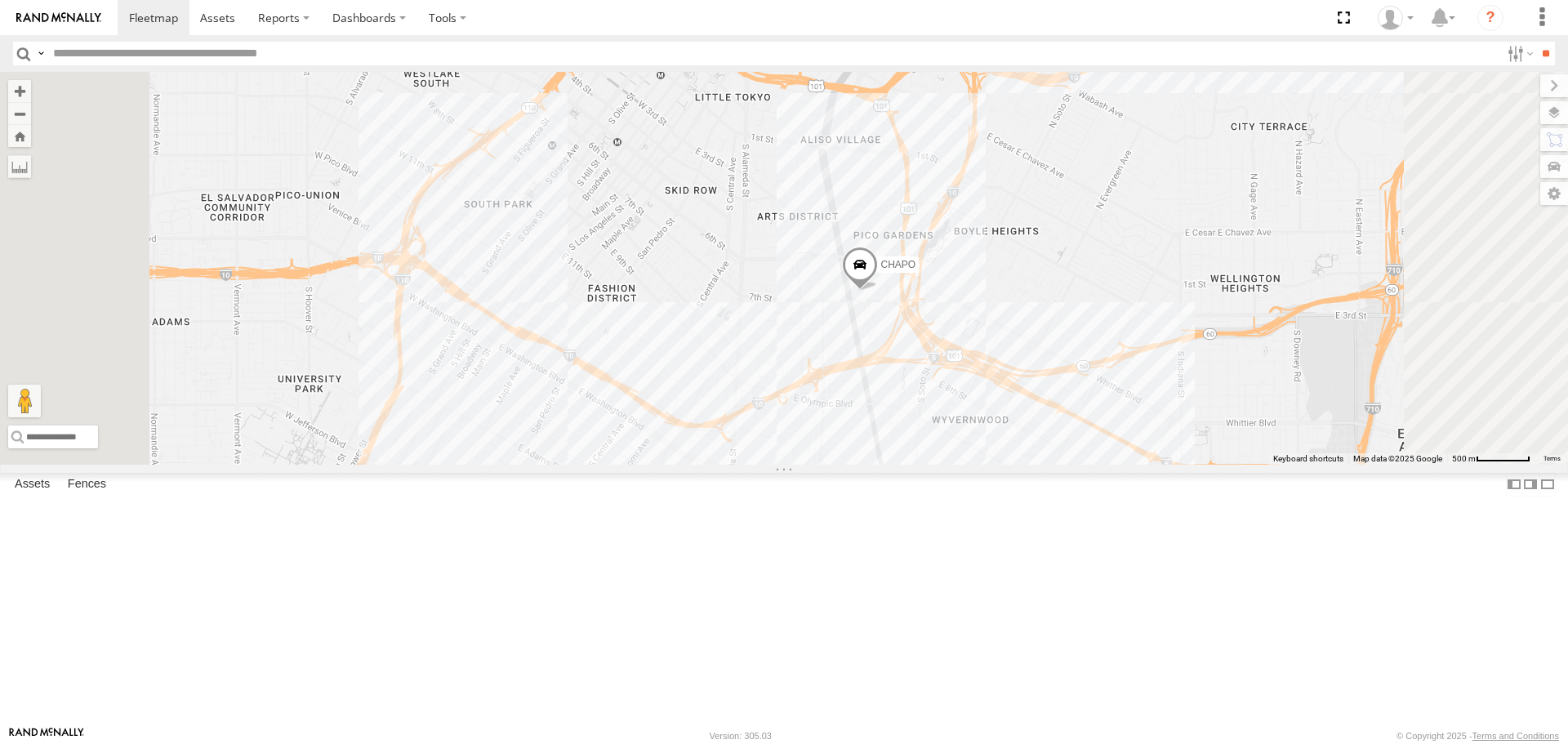
click at [1280, 279] on div "TAXZ467188 [PERSON_NAME]/T-1628 TAXZ465578 [PERSON_NAME] SLXB163830 [PERSON_NAM…" at bounding box center [784, 268] width 1568 height 392
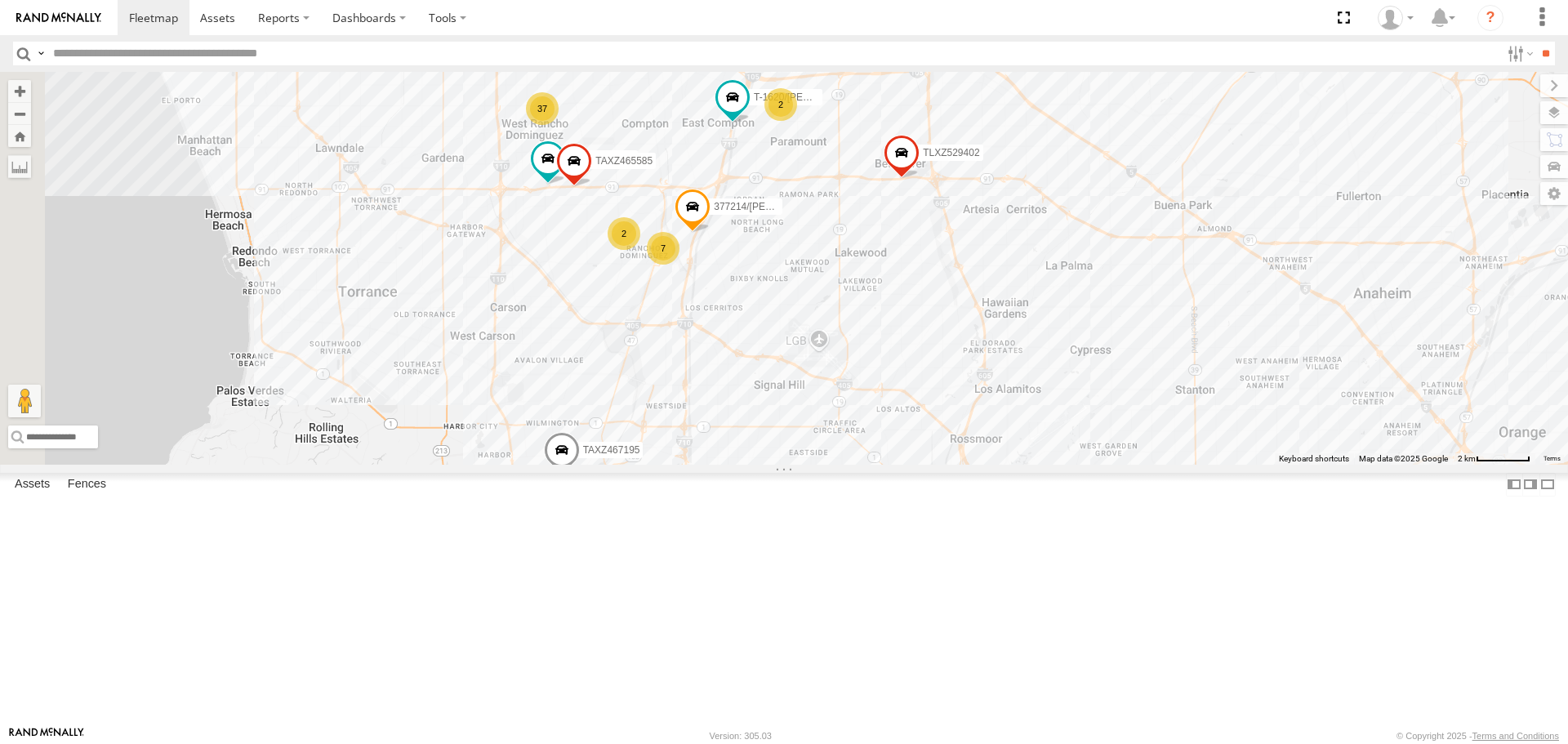
drag, startPoint x: 639, startPoint y: 387, endPoint x: 930, endPoint y: 417, distance: 292.5
click at [930, 417] on div "TAXZ467188 [PERSON_NAME]/T-1628 TAXZ465578 [PERSON_NAME] SLXB163830 7 37 [PERSO…" at bounding box center [784, 268] width 1568 height 392
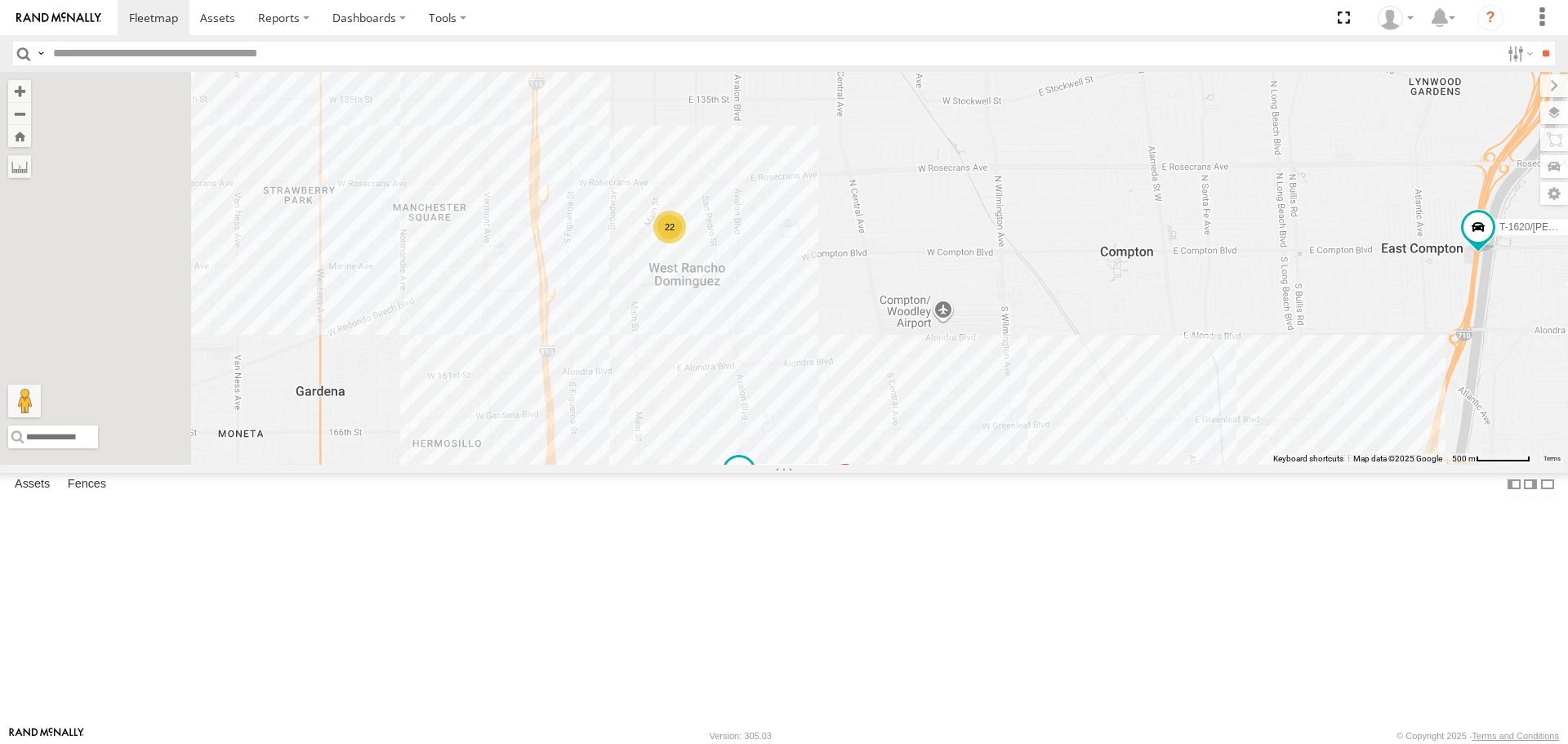
drag, startPoint x: 769, startPoint y: 255, endPoint x: 1013, endPoint y: 565, distance: 394.5
click at [1013, 464] on div "TAXZ467188 [PERSON_NAME]/T-1628 TAXZ465578 [PERSON_NAME] SLXB163830 [PERSON_NAM…" at bounding box center [784, 268] width 1568 height 392
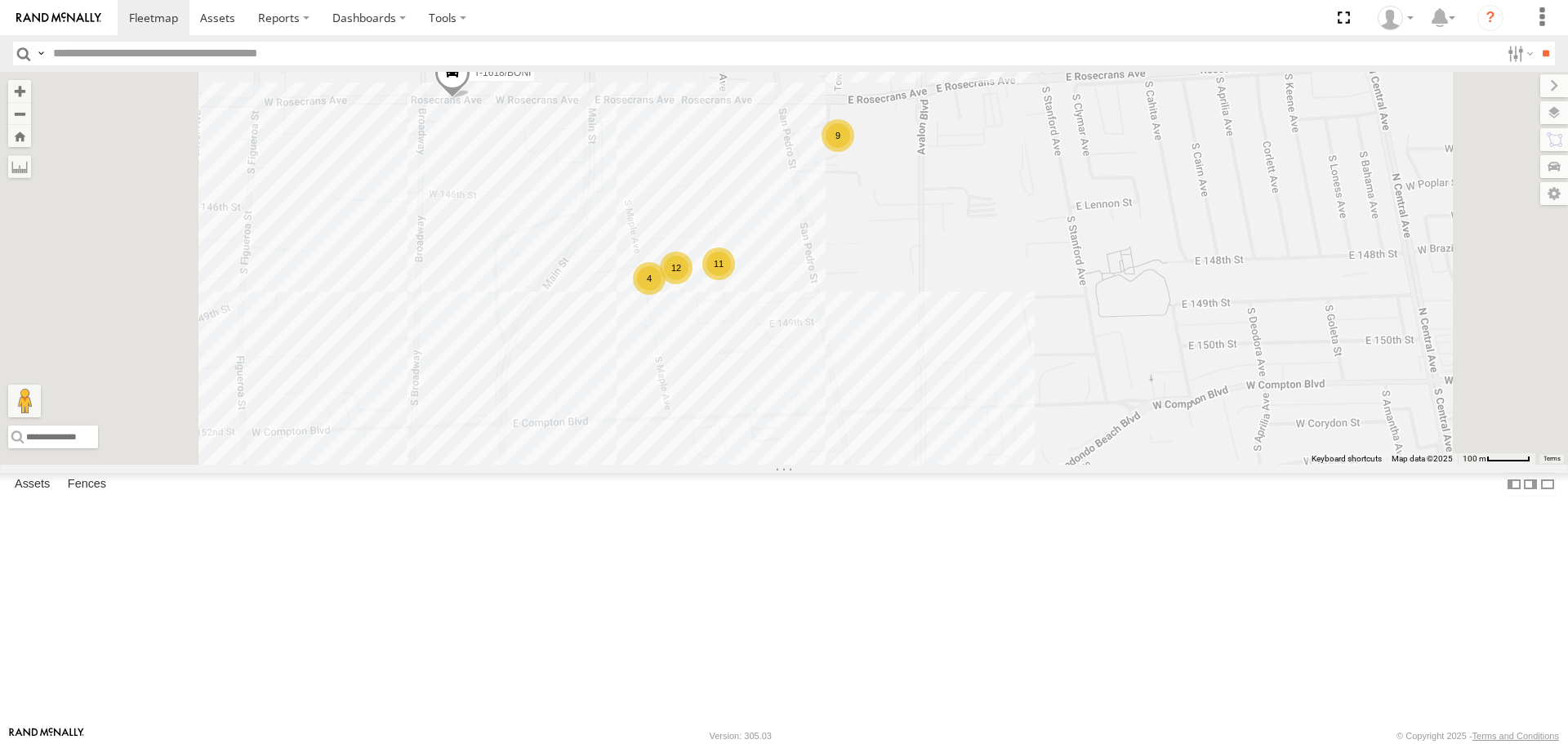
drag, startPoint x: 699, startPoint y: 241, endPoint x: 723, endPoint y: 386, distance: 147.0
click at [723, 386] on div "TAXZ467188 [PERSON_NAME]/T-1628 TAXZ465578 [PERSON_NAME] SLXB163830 [PERSON_NAM…" at bounding box center [784, 268] width 1568 height 392
